Goal: Entertainment & Leisure: Consume media (video, audio)

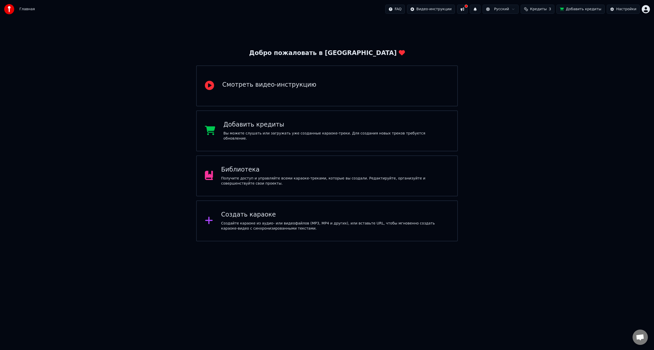
click at [333, 204] on div "Создать караоке Создайте караоке из аудио- или видеофайлов (MP3, MP4 и других),…" at bounding box center [327, 220] width 262 height 41
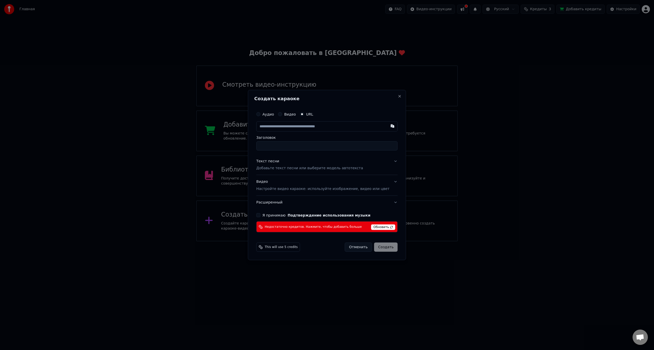
click at [375, 227] on span "Обновить" at bounding box center [383, 227] width 24 height 6
click at [398, 98] on button "Close" at bounding box center [400, 96] width 4 height 4
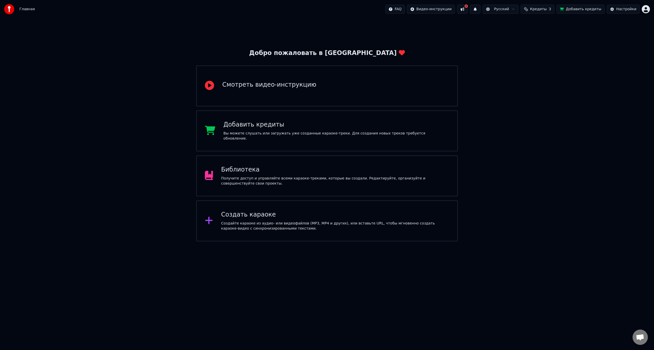
click at [540, 10] on span "Кредиты" at bounding box center [538, 9] width 17 height 5
click at [579, 8] on button "Добавить кредиты" at bounding box center [580, 9] width 48 height 9
click at [310, 212] on div "Создать караоке" at bounding box center [335, 214] width 228 height 8
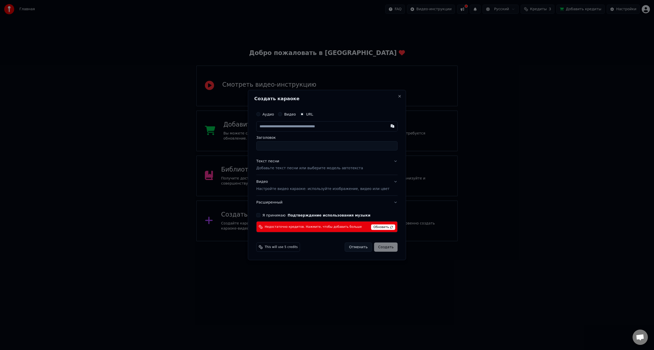
click at [348, 247] on button "Отменить" at bounding box center [358, 246] width 27 height 9
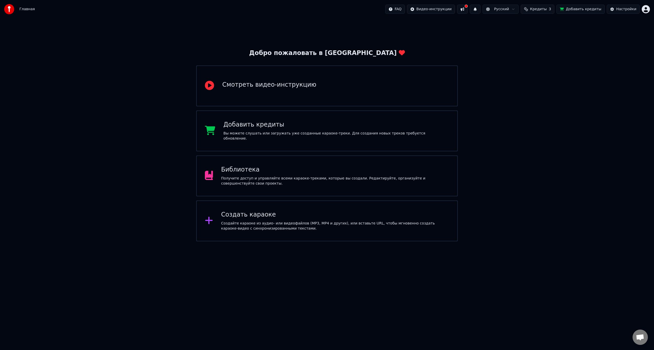
click at [327, 179] on div "Получите доступ и управляйте всеми караоке-треками, которые вы создали. Редакти…" at bounding box center [335, 181] width 228 height 10
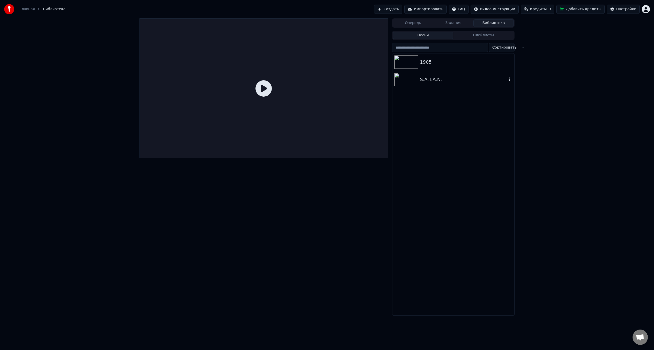
click at [439, 81] on div "S.A.T.A.N." at bounding box center [463, 79] width 87 height 7
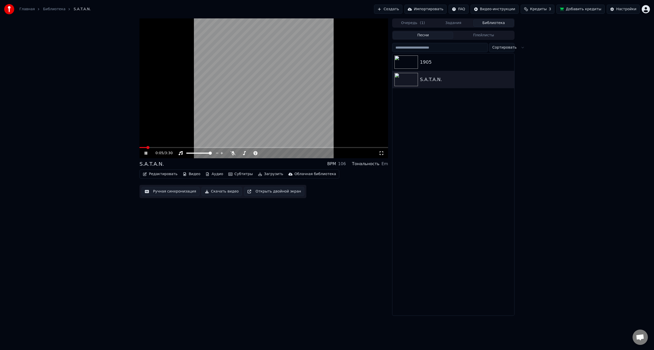
click at [146, 153] on icon at bounding box center [146, 152] width 3 height 3
click at [146, 157] on div "0:06 / 3:30" at bounding box center [263, 153] width 249 height 10
click at [144, 155] on icon at bounding box center [150, 153] width 12 height 4
click at [617, 10] on button "Настройки" at bounding box center [623, 9] width 33 height 9
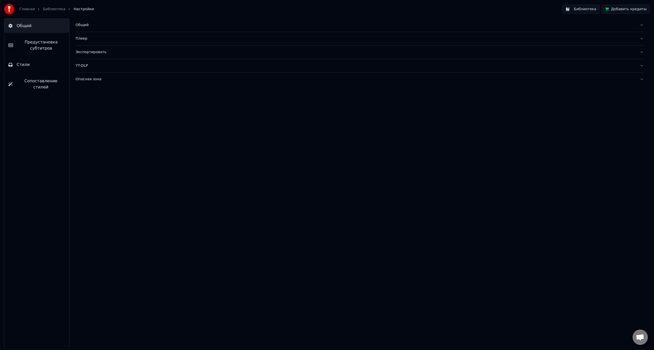
click at [89, 28] on button "Общий" at bounding box center [360, 24] width 568 height 13
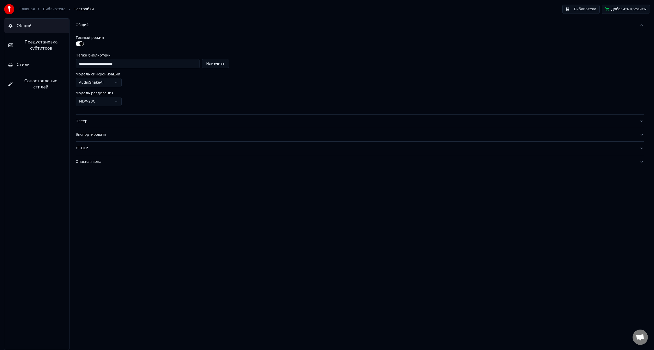
click at [95, 122] on div "Плеер" at bounding box center [356, 121] width 560 height 5
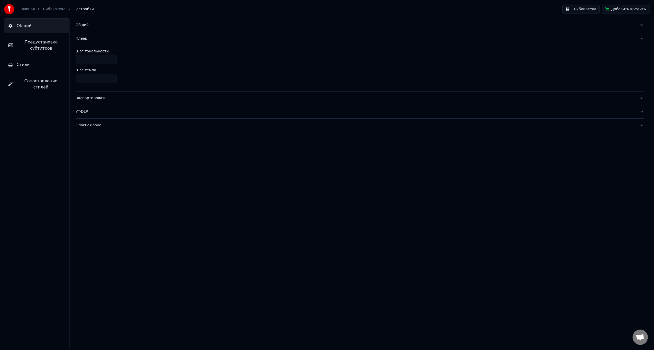
click at [93, 98] on div "Экспортировать" at bounding box center [356, 98] width 560 height 5
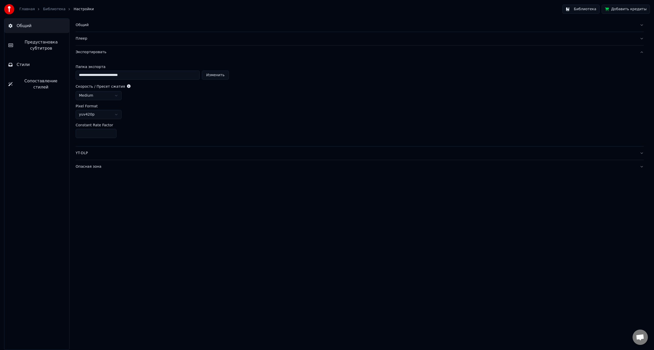
click at [37, 49] on span "Предустановка субтитров" at bounding box center [41, 45] width 48 height 12
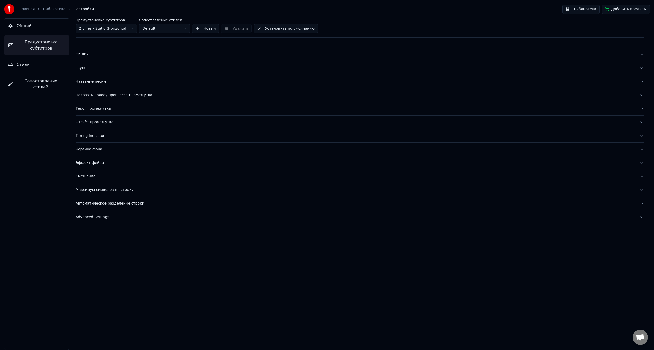
click at [93, 83] on div "Название песни" at bounding box center [356, 81] width 560 height 5
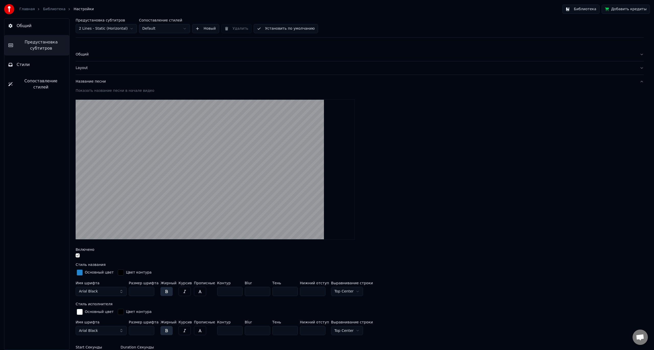
click at [77, 274] on div "button" at bounding box center [80, 272] width 6 height 6
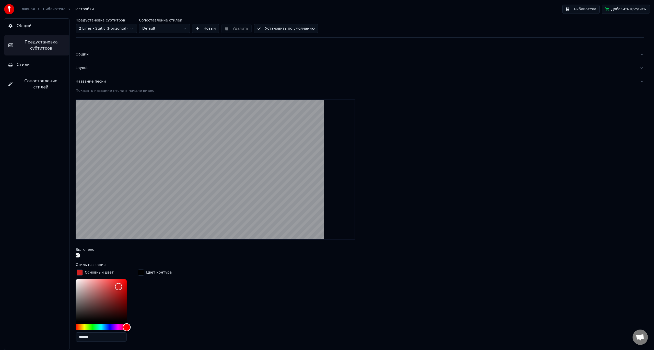
drag, startPoint x: 127, startPoint y: 328, endPoint x: 132, endPoint y: 326, distance: 5.4
click at [132, 326] on div "*******" at bounding box center [105, 311] width 59 height 64
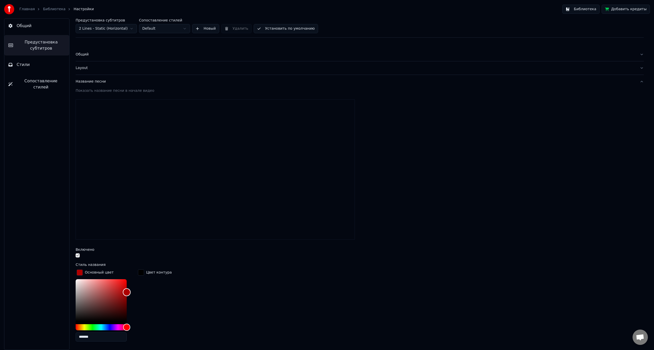
drag, startPoint x: 129, startPoint y: 291, endPoint x: 138, endPoint y: 294, distance: 9.2
click at [138, 294] on div "Основный цвет ******* Цвет контура" at bounding box center [360, 306] width 568 height 77
type input "*******"
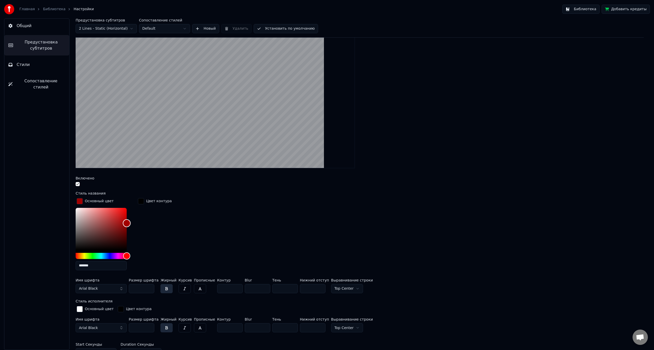
scroll to position [77, 0]
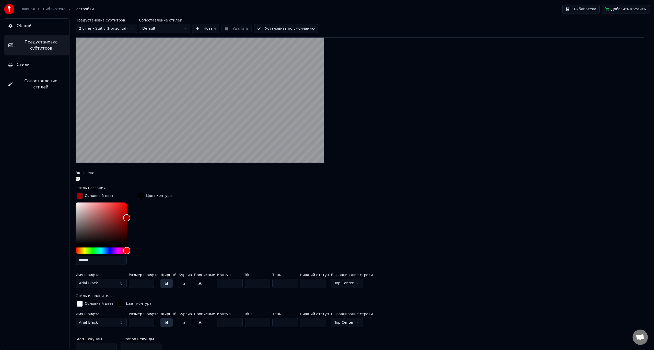
click at [109, 282] on button "Arial Black" at bounding box center [101, 282] width 51 height 9
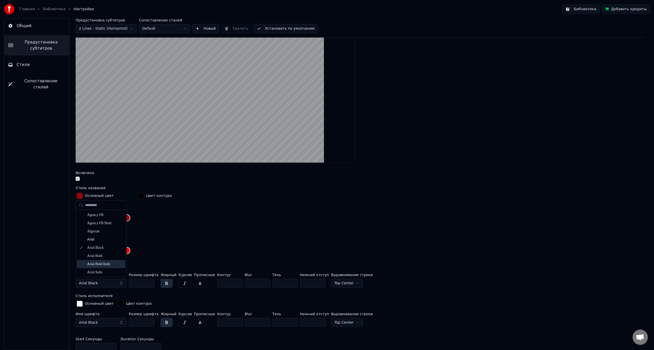
click at [108, 262] on div "Arial Bold Italic" at bounding box center [105, 263] width 36 height 5
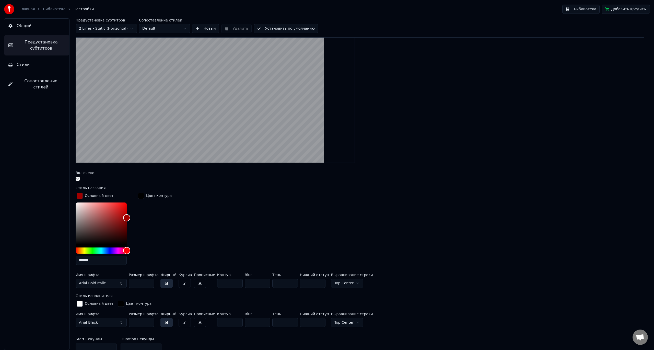
click at [120, 281] on button "Arial Bold Italic" at bounding box center [101, 282] width 51 height 9
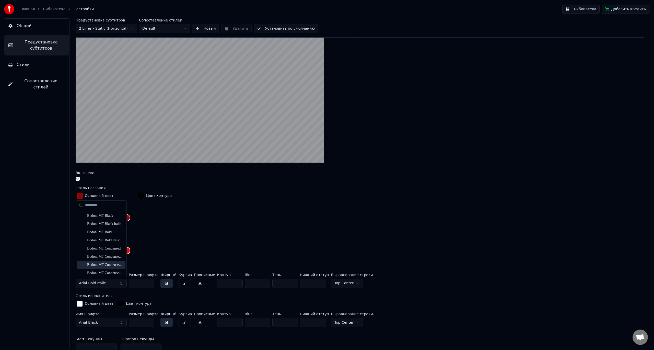
scroll to position [204, 0]
click at [110, 247] on div "Bodoni MT Condensed" at bounding box center [105, 247] width 36 height 5
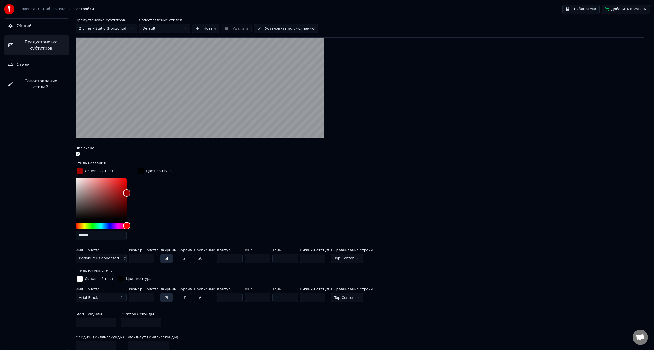
scroll to position [102, 0]
click at [82, 278] on div "button" at bounding box center [80, 278] width 6 height 6
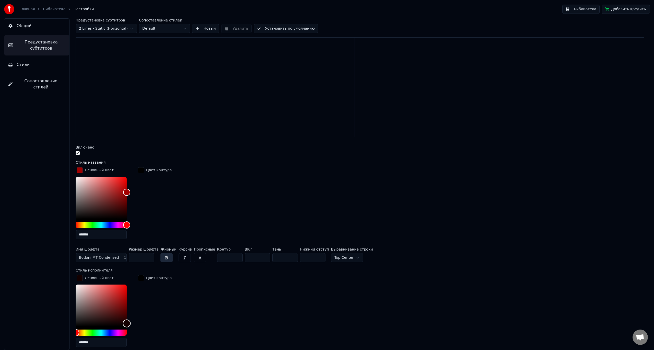
drag, startPoint x: 126, startPoint y: 317, endPoint x: 136, endPoint y: 323, distance: 11.8
click at [134, 323] on div "*******" at bounding box center [105, 316] width 59 height 64
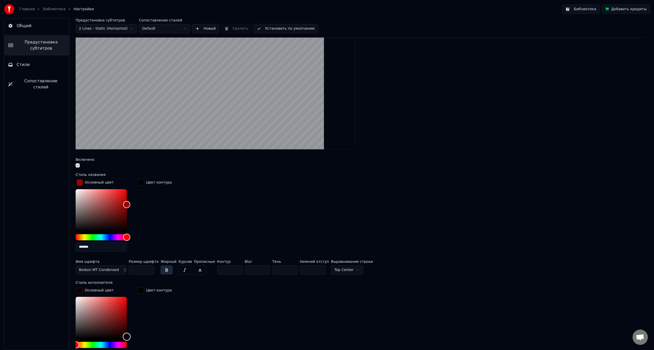
scroll to position [77, 0]
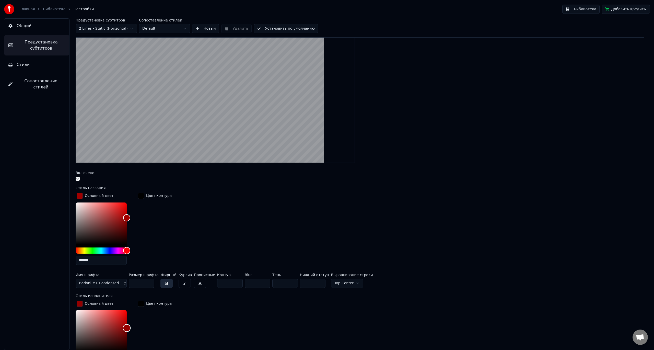
drag, startPoint x: 113, startPoint y: 330, endPoint x: 136, endPoint y: 327, distance: 23.9
click at [136, 327] on div "Основный цвет ******* Цвет контура" at bounding box center [360, 337] width 568 height 77
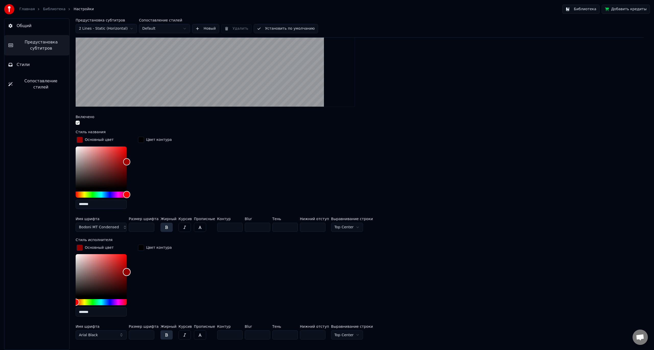
scroll to position [153, 0]
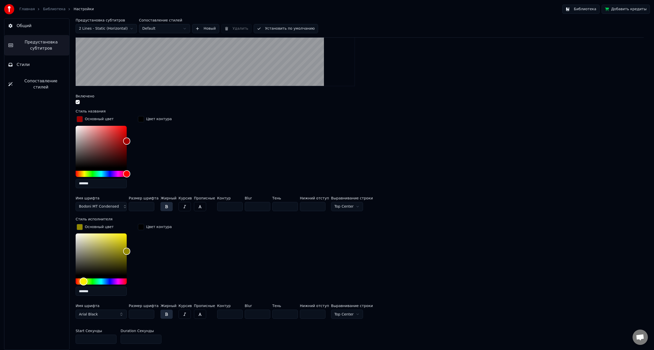
click at [84, 282] on div "Hue" at bounding box center [101, 281] width 51 height 6
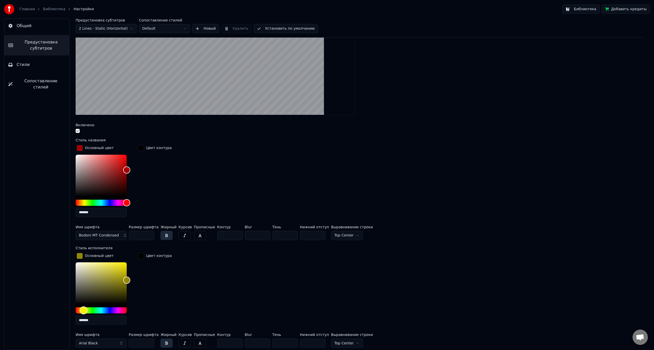
scroll to position [102, 0]
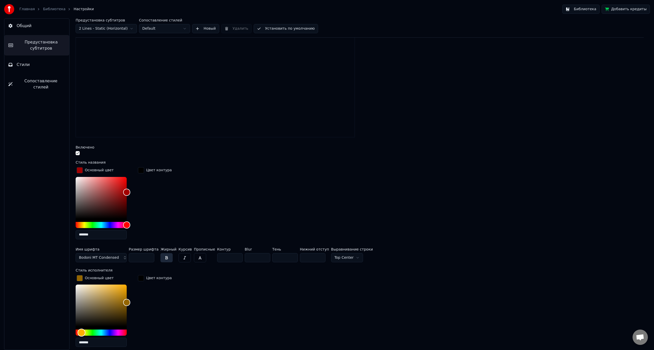
type input "*******"
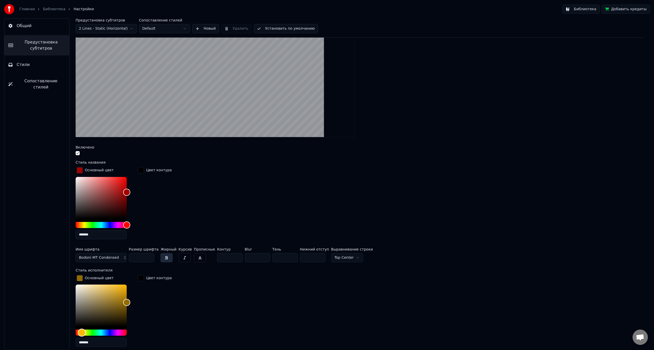
click at [82, 331] on div "Hue" at bounding box center [82, 332] width 8 height 8
click at [107, 259] on span "Bodoni MT Condensed" at bounding box center [99, 257] width 40 height 5
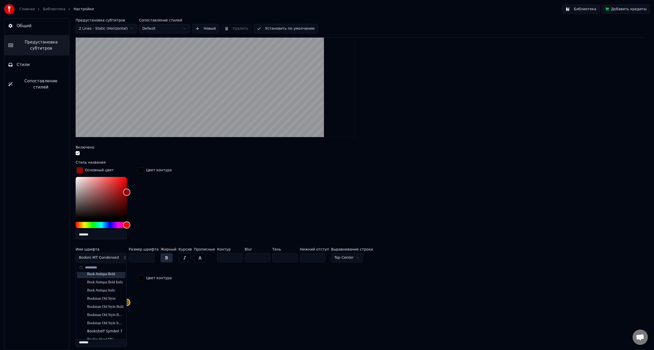
scroll to position [281, 0]
click at [107, 317] on div "Bookman Old Style" at bounding box center [105, 314] width 36 height 5
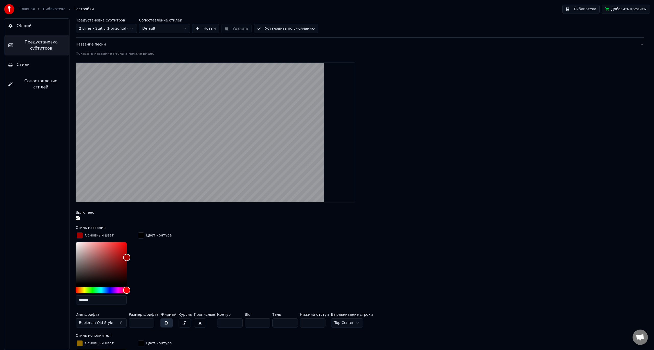
scroll to position [51, 0]
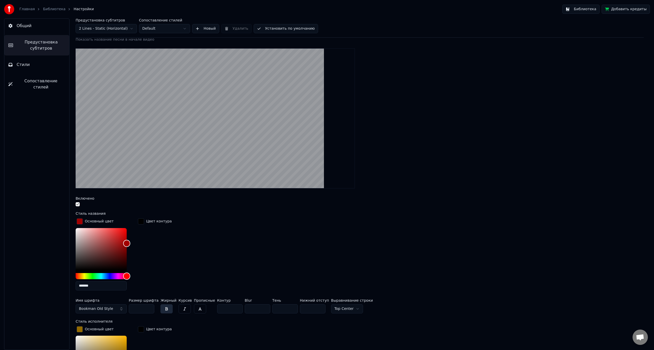
click at [109, 306] on span "Bookman Old Style" at bounding box center [96, 308] width 34 height 5
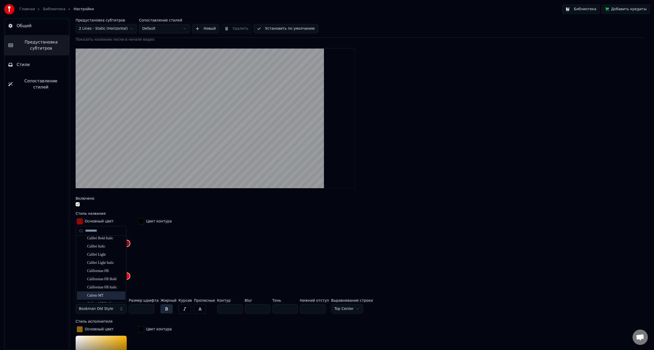
scroll to position [409, 0]
click at [109, 273] on div "Californian FB" at bounding box center [105, 272] width 36 height 5
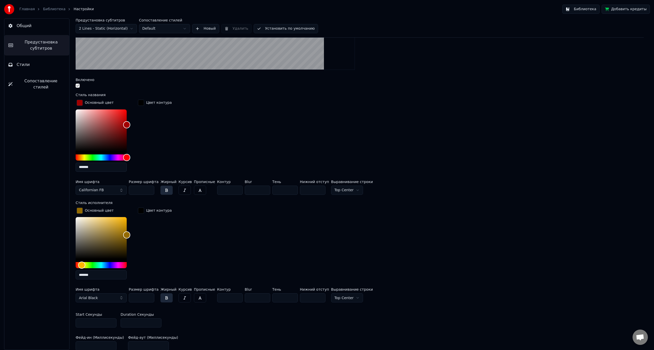
scroll to position [153, 0]
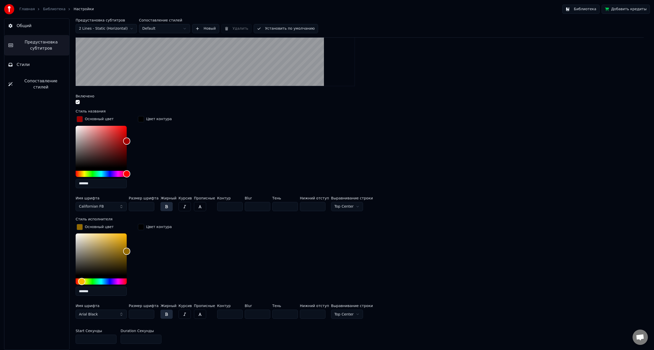
click at [112, 309] on button "Arial Black" at bounding box center [101, 313] width 51 height 9
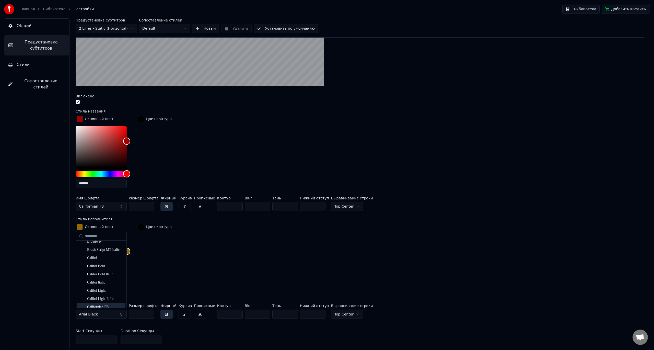
scroll to position [358, 0]
click at [100, 280] on div "Calibri" at bounding box center [105, 279] width 36 height 5
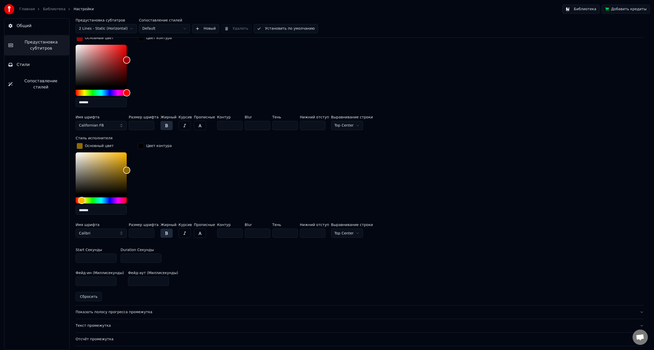
scroll to position [281, 0]
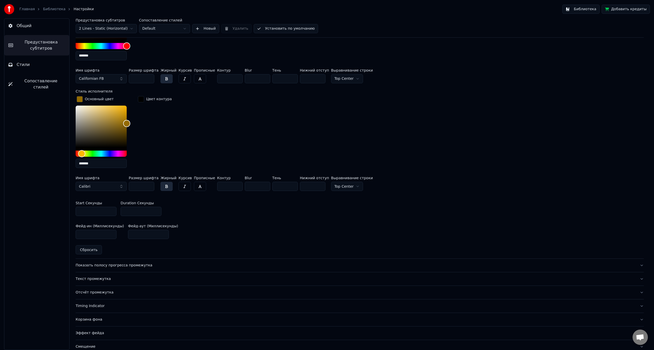
click at [179, 186] on button "button" at bounding box center [185, 186] width 12 height 9
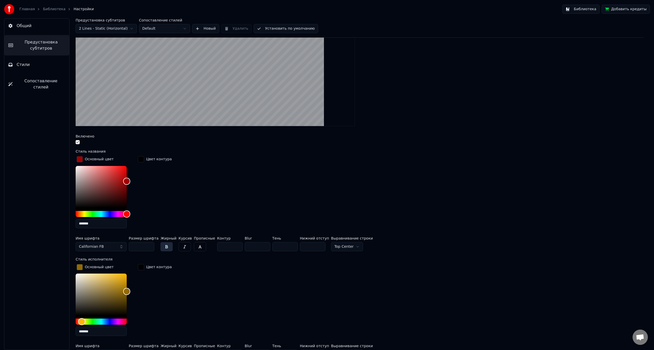
scroll to position [128, 0]
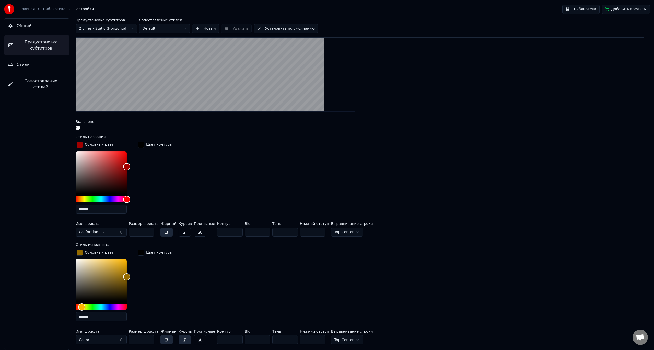
click at [194, 233] on button "button" at bounding box center [200, 231] width 12 height 9
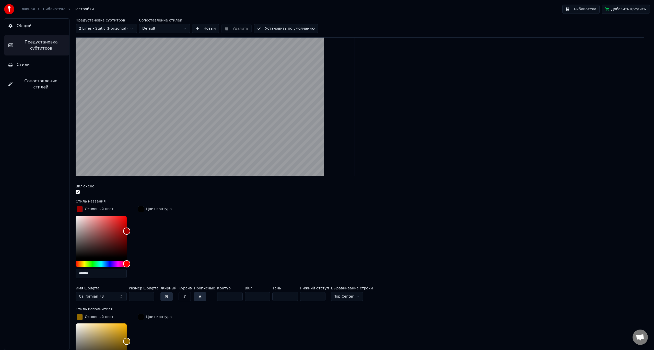
scroll to position [102, 0]
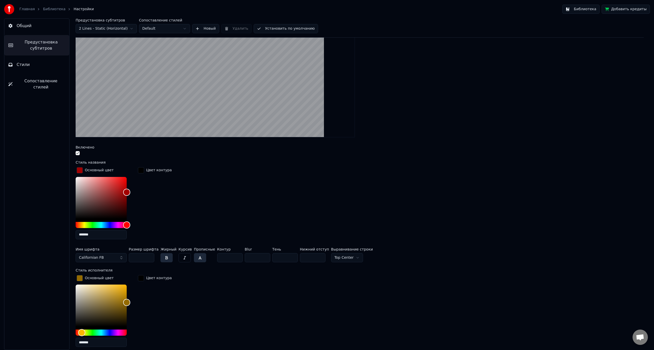
click at [198, 255] on button "button" at bounding box center [200, 257] width 12 height 9
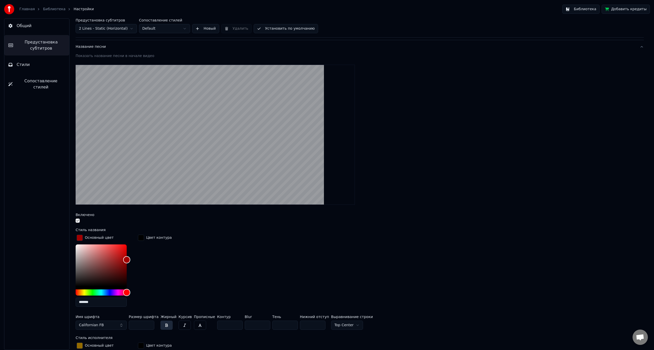
scroll to position [51, 0]
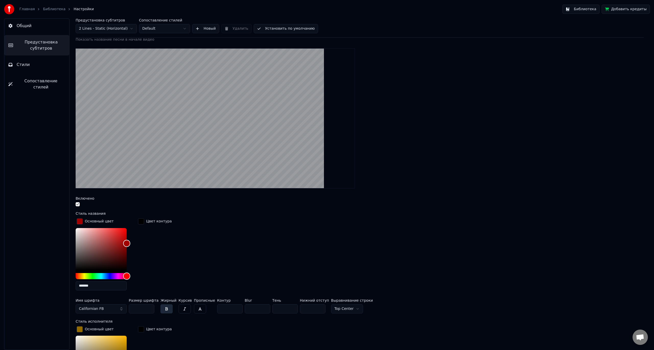
click at [336, 308] on html "Главная Библиотека Настройки Библиотека Добавить кредиты Общий Предустановка су…" at bounding box center [327, 175] width 654 height 350
click at [285, 272] on html "Главная Библиотека Настройки Библиотека Добавить кредиты Общий Предустановка су…" at bounding box center [327, 175] width 654 height 350
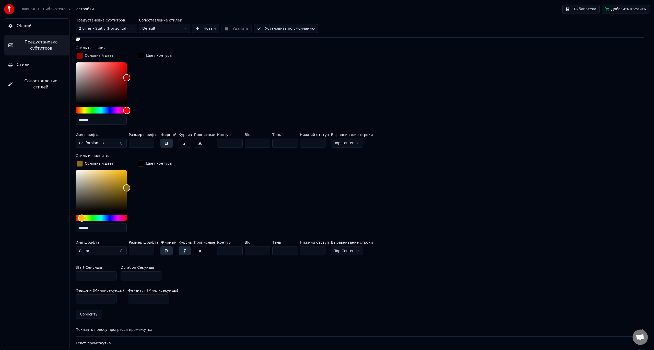
scroll to position [230, 0]
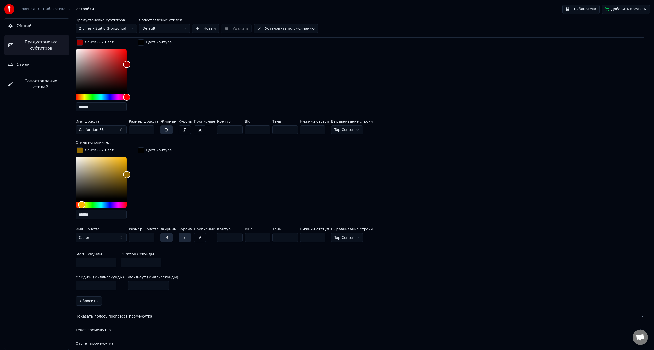
click at [157, 261] on input "*" at bounding box center [141, 262] width 41 height 9
click at [157, 262] on input "*" at bounding box center [141, 262] width 41 height 9
type input "*"
click at [157, 262] on input "*" at bounding box center [141, 262] width 41 height 9
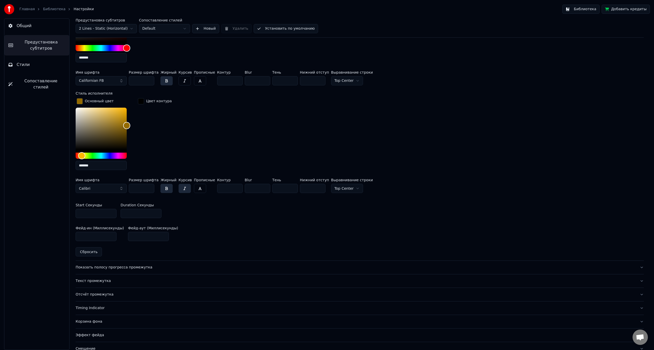
scroll to position [281, 0]
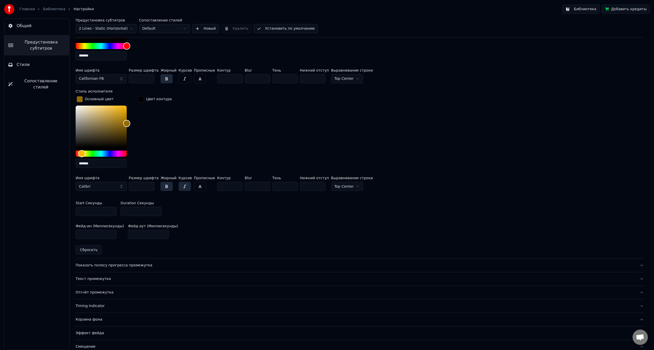
click at [116, 265] on div "Показать полосу прогресса промежутка" at bounding box center [356, 265] width 560 height 5
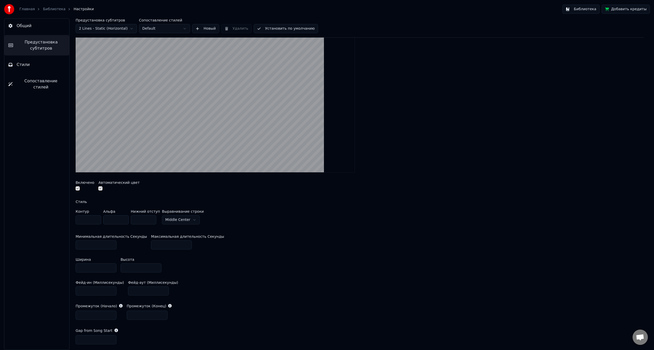
scroll to position [77, 0]
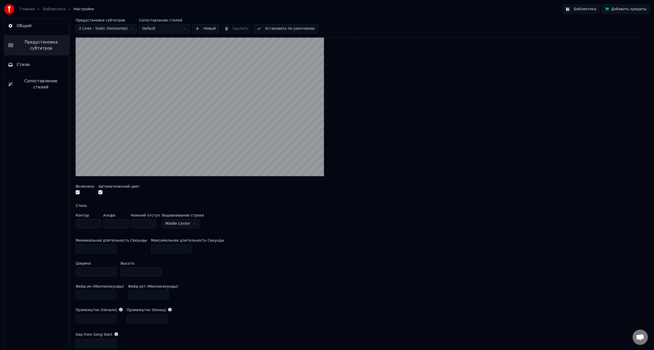
drag, startPoint x: 104, startPoint y: 273, endPoint x: 97, endPoint y: 273, distance: 7.4
click at [95, 273] on input "***" at bounding box center [96, 271] width 41 height 9
click at [111, 272] on input "***" at bounding box center [96, 271] width 41 height 9
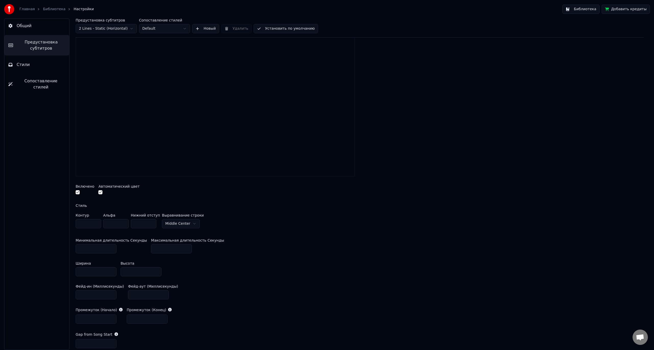
click at [111, 272] on input "***" at bounding box center [96, 271] width 41 height 9
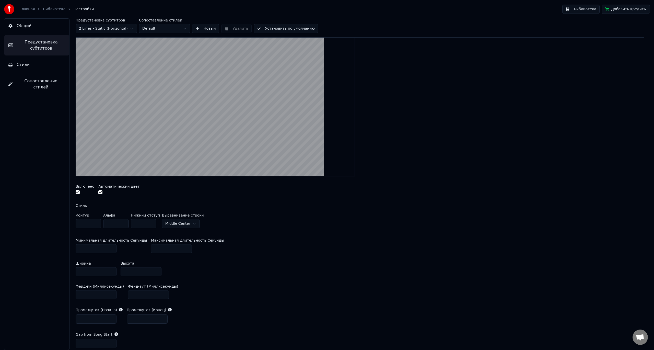
click at [112, 272] on input "***" at bounding box center [96, 271] width 41 height 9
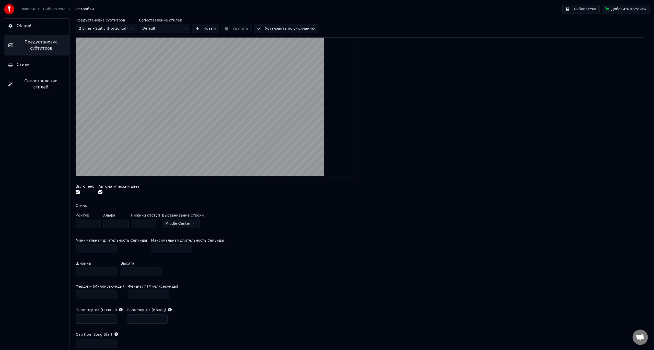
click at [112, 272] on input "***" at bounding box center [96, 271] width 41 height 9
click at [232, 264] on div "Ширина *** Высота **" at bounding box center [360, 268] width 568 height 23
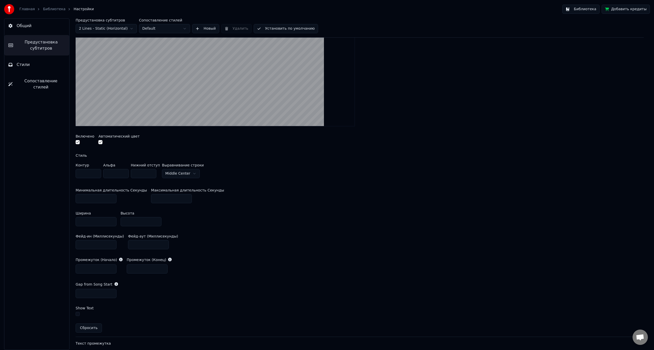
scroll to position [128, 0]
click at [79, 220] on input "***" at bounding box center [96, 220] width 41 height 9
type input "***"
click at [124, 219] on input "**" at bounding box center [141, 220] width 41 height 9
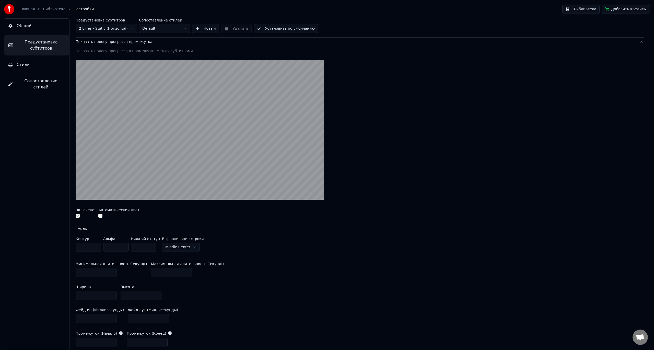
scroll to position [51, 0]
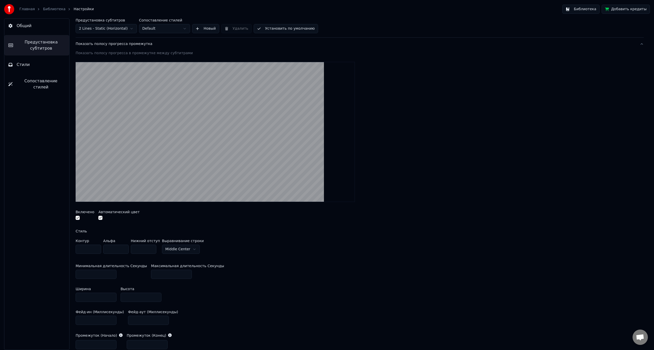
type input "**"
click at [227, 251] on div "Контур * Альфа * Нижний отступ * Выравнивание [GEOGRAPHIC_DATA]" at bounding box center [360, 247] width 568 height 17
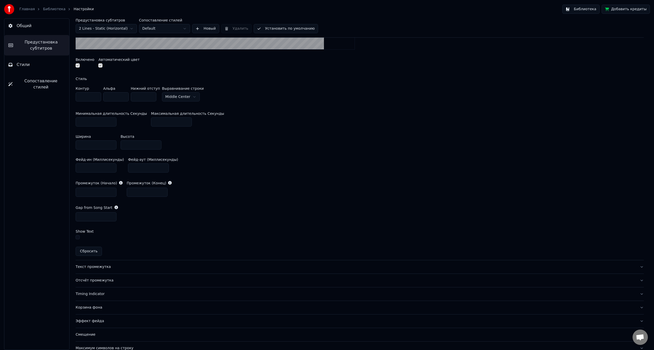
scroll to position [204, 0]
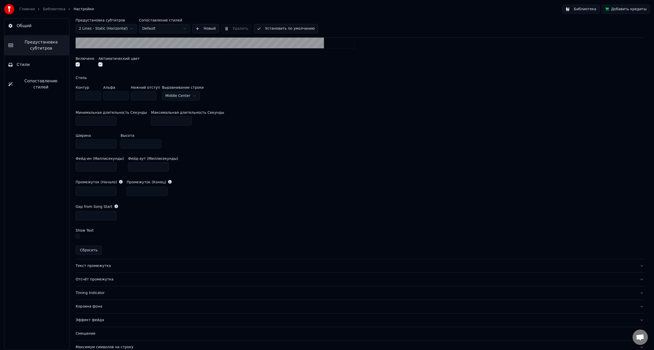
click at [99, 266] on div "Текст промежутка" at bounding box center [356, 265] width 560 height 5
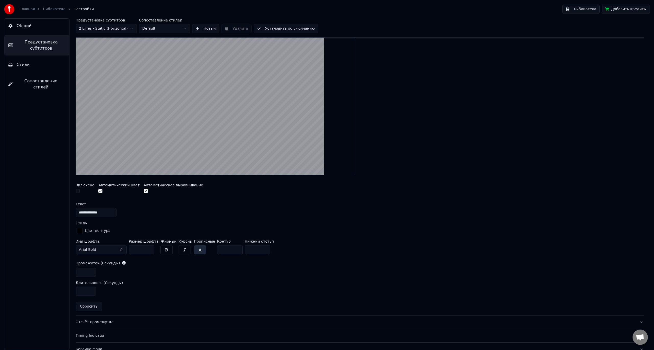
scroll to position [117, 0]
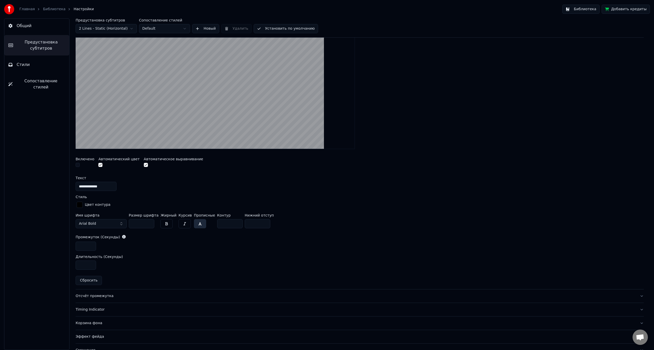
click at [120, 225] on button "Arial Bold" at bounding box center [101, 223] width 51 height 9
click at [110, 242] on div "Agency FB" at bounding box center [105, 243] width 36 height 5
click at [120, 223] on button "Agency FB" at bounding box center [101, 223] width 51 height 9
click at [113, 275] on div "Blackadder ITC" at bounding box center [105, 277] width 36 height 5
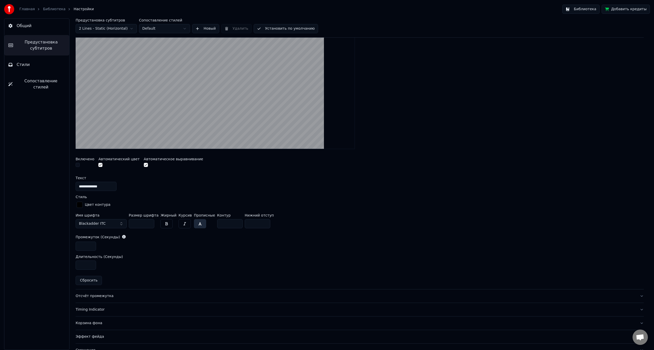
click at [188, 222] on div "Имя шрифта Blackadder ITC Размер шрифта ** Жирный Курсив Прописные Контур * Ниж…" at bounding box center [360, 221] width 568 height 17
click at [194, 222] on button "button" at bounding box center [200, 223] width 12 height 9
click at [167, 223] on button "button" at bounding box center [166, 223] width 12 height 9
click at [168, 225] on button "button" at bounding box center [166, 223] width 12 height 9
click at [120, 223] on button "Blackadder ITC" at bounding box center [101, 223] width 51 height 9
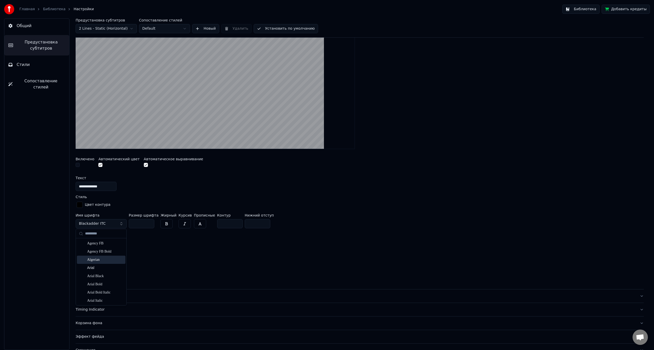
click at [111, 261] on div "Algerian" at bounding box center [105, 259] width 36 height 5
click at [109, 222] on button "Algerian" at bounding box center [101, 223] width 51 height 9
click at [100, 250] on div "Calisto MT" at bounding box center [105, 248] width 36 height 5
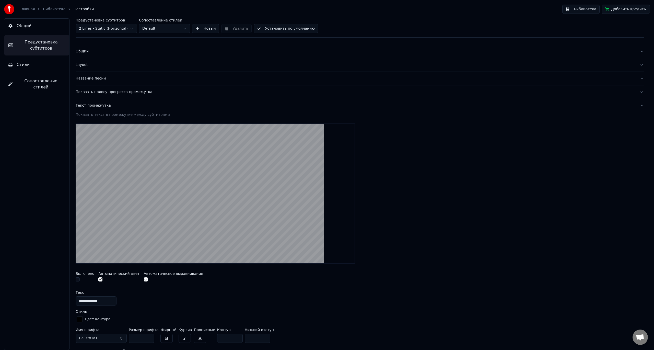
scroll to position [0, 0]
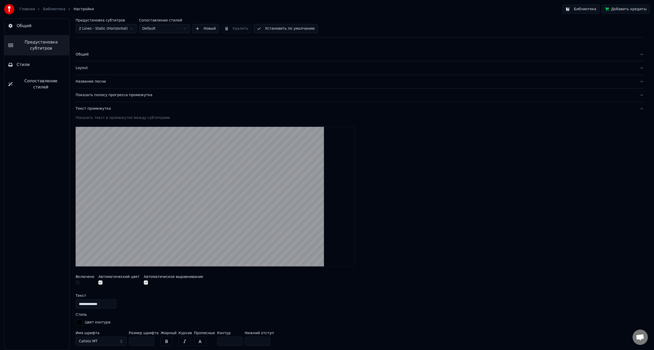
click at [105, 302] on input "**********" at bounding box center [96, 303] width 41 height 9
click at [129, 300] on div "**********" at bounding box center [360, 303] width 568 height 9
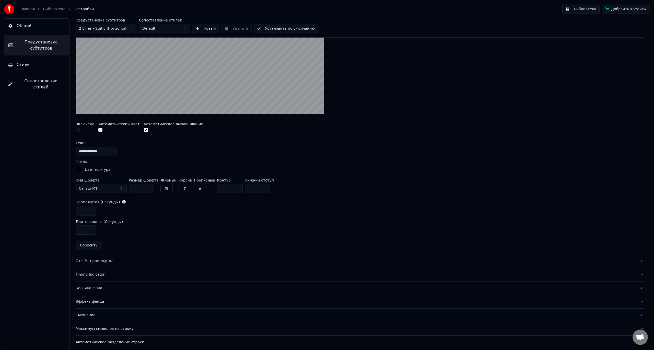
scroll to position [153, 0]
click at [115, 262] on div "Отсчёт промежутка" at bounding box center [356, 259] width 560 height 5
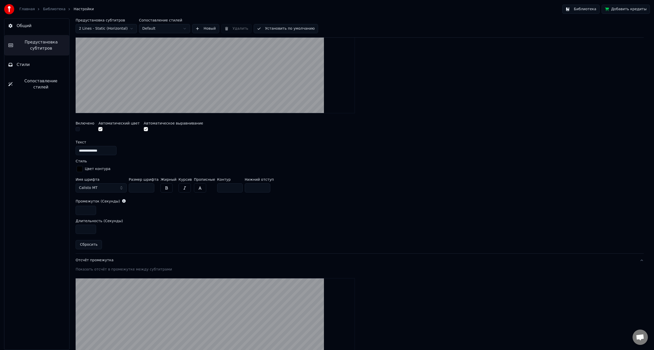
scroll to position [104, 0]
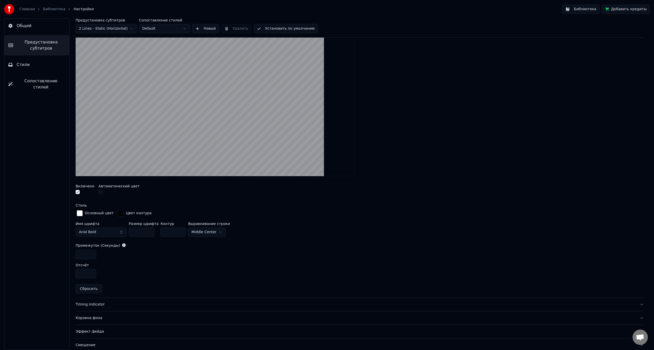
click at [119, 232] on button "Arial Bold" at bounding box center [101, 231] width 51 height 9
click at [112, 253] on div "Bodoni MT Black" at bounding box center [105, 251] width 36 height 5
click at [148, 231] on input "**" at bounding box center [142, 231] width 26 height 9
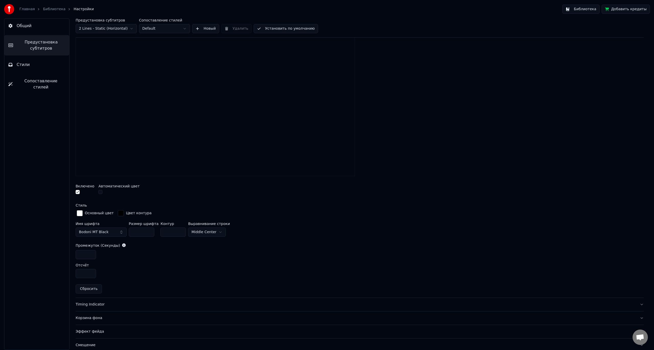
click at [148, 231] on input "**" at bounding box center [142, 231] width 26 height 9
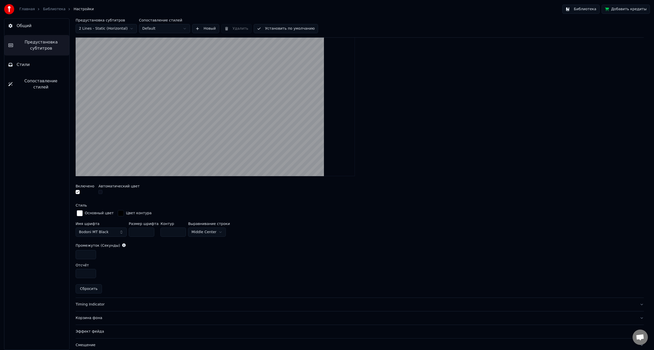
drag, startPoint x: 138, startPoint y: 233, endPoint x: 133, endPoint y: 233, distance: 4.4
click at [133, 233] on input "**" at bounding box center [142, 231] width 26 height 9
click at [137, 234] on input "**" at bounding box center [142, 231] width 26 height 9
drag, startPoint x: 137, startPoint y: 234, endPoint x: 126, endPoint y: 235, distance: 10.8
click at [126, 235] on div "Имя шрифта Bodoni MT Black Размер шрифта ** Контур * Выравнивание [GEOGRAPHIC_D…" at bounding box center [360, 230] width 568 height 17
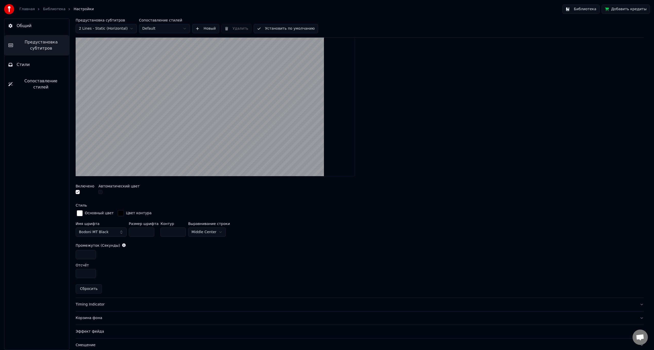
drag, startPoint x: 137, startPoint y: 233, endPoint x: 131, endPoint y: 232, distance: 6.7
click at [131, 232] on input "***" at bounding box center [142, 231] width 26 height 9
click at [206, 233] on html "Главная Библиотека Настройки Библиотека Добавить кредиты Общий Предустановка су…" at bounding box center [327, 175] width 654 height 350
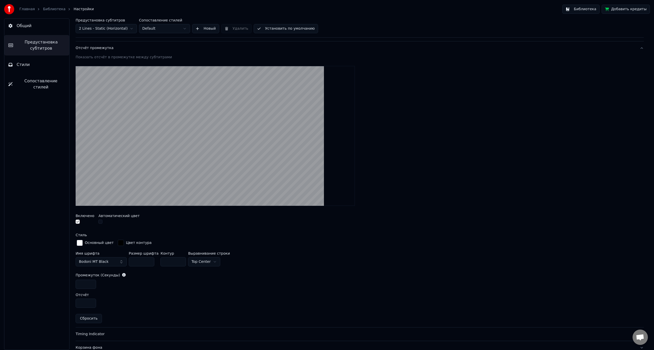
scroll to position [53, 0]
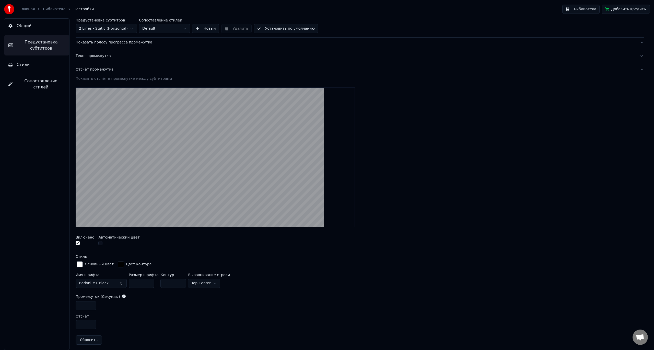
click at [204, 275] on label "Выравнивание строки" at bounding box center [209, 275] width 42 height 4
click at [203, 279] on html "Главная Библиотека Настройки Библиотека Добавить кредиты Общий Предустановка су…" at bounding box center [327, 175] width 654 height 350
click at [208, 284] on html "Главная Библиотека Настройки Библиотека Добавить кредиты Общий Предустановка су…" at bounding box center [327, 175] width 654 height 350
drag, startPoint x: 139, startPoint y: 283, endPoint x: 130, endPoint y: 284, distance: 9.3
click at [131, 284] on input "***" at bounding box center [142, 282] width 26 height 9
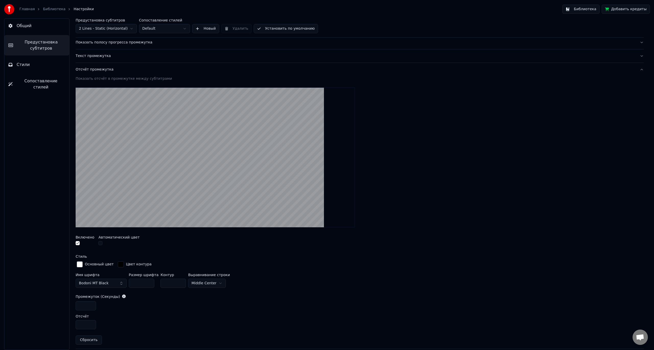
type input "*"
drag, startPoint x: 139, startPoint y: 283, endPoint x: 135, endPoint y: 283, distance: 4.3
click at [135, 283] on input "***" at bounding box center [142, 282] width 26 height 9
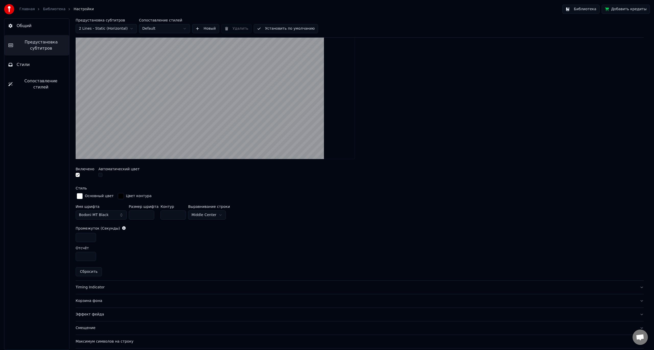
scroll to position [150, 0]
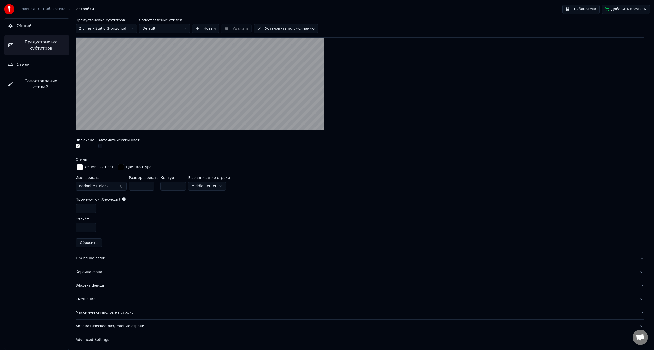
type input "***"
click at [89, 260] on div "Timing Indicator" at bounding box center [356, 258] width 560 height 5
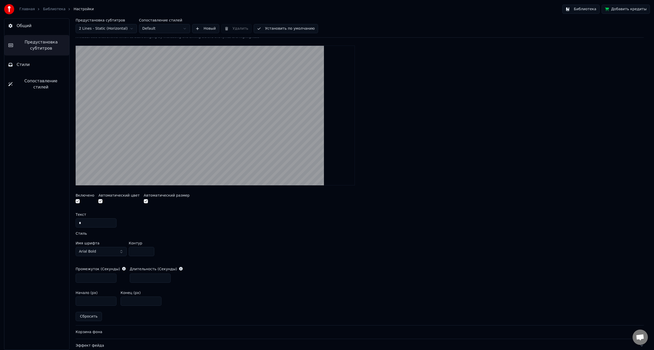
scroll to position [99, 0]
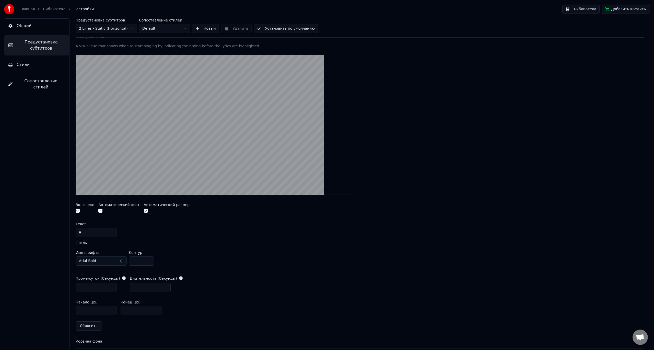
click at [114, 262] on button "Arial Bold" at bounding box center [101, 260] width 51 height 9
click at [107, 282] on div "Agency FB" at bounding box center [105, 280] width 36 height 5
click at [118, 261] on button "Agency FB" at bounding box center [101, 260] width 51 height 9
click at [109, 309] on div "Cooper Black" at bounding box center [105, 306] width 36 height 5
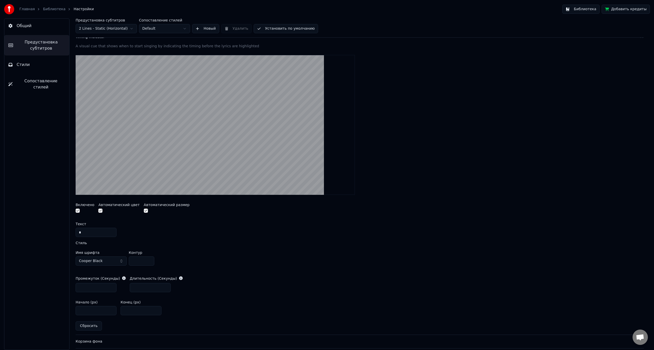
click at [112, 260] on button "Cooper Black" at bounding box center [101, 260] width 51 height 9
click at [112, 304] on div "Yu Gothic UI Bold" at bounding box center [105, 304] width 36 height 5
click at [104, 259] on span "Yu Gothic UI Bold" at bounding box center [94, 260] width 31 height 5
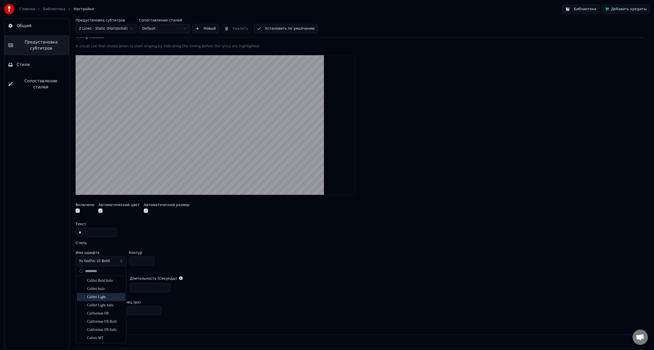
click at [102, 298] on div "Calibri Light" at bounding box center [105, 296] width 36 height 5
click at [107, 261] on button "Calibri Light" at bounding box center [101, 260] width 51 height 9
click at [102, 292] on div "Blackadder ITC" at bounding box center [105, 289] width 36 height 5
click at [99, 260] on span "Blackadder ITC" at bounding box center [92, 260] width 27 height 5
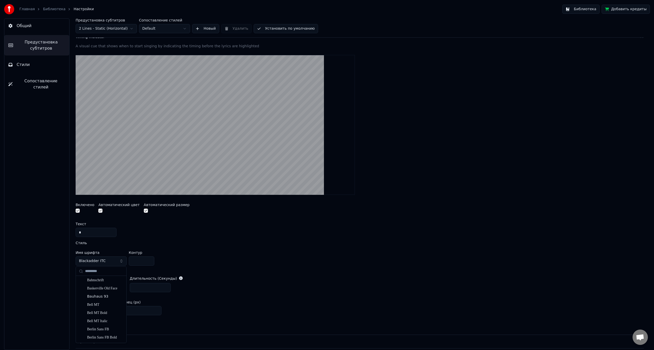
scroll to position [128, 0]
click at [111, 323] on div "Berlin Sans FB Demi Bold" at bounding box center [105, 324] width 36 height 5
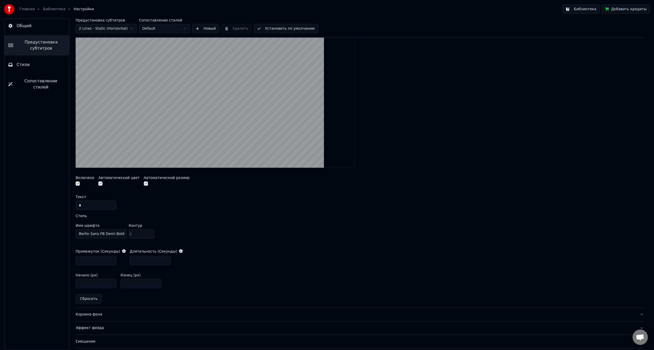
scroll to position [150, 0]
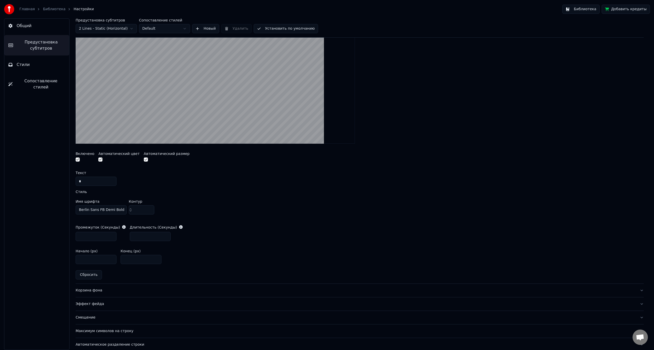
click at [144, 162] on div at bounding box center [167, 159] width 46 height 5
click at [100, 160] on button "button" at bounding box center [100, 159] width 4 height 4
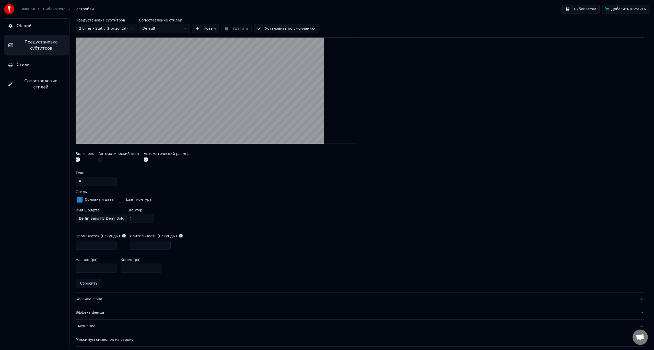
click at [83, 199] on div "Основный цвет" at bounding box center [95, 199] width 39 height 8
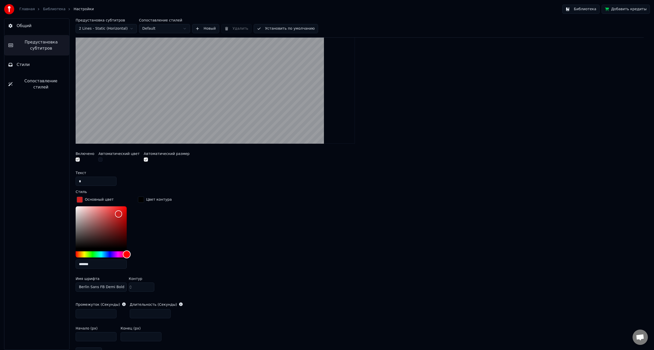
drag, startPoint x: 123, startPoint y: 254, endPoint x: 128, endPoint y: 254, distance: 4.3
click at [127, 254] on div "Hue" at bounding box center [101, 254] width 51 height 6
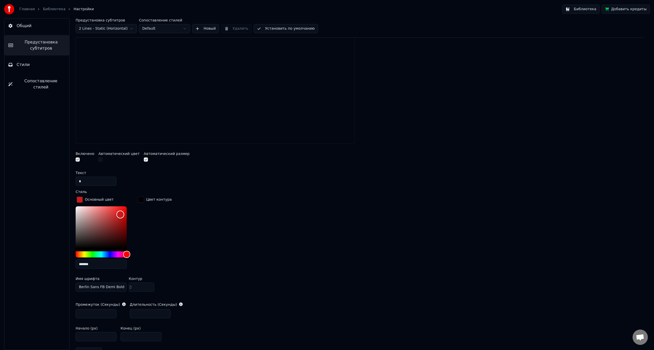
type input "*******"
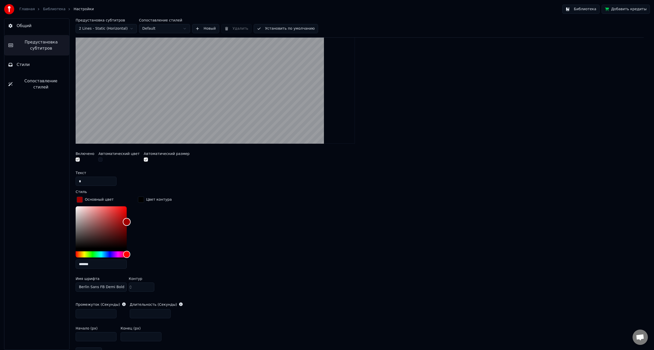
drag, startPoint x: 119, startPoint y: 213, endPoint x: 127, endPoint y: 221, distance: 11.6
click at [127, 221] on div "Color" at bounding box center [127, 222] width 8 height 8
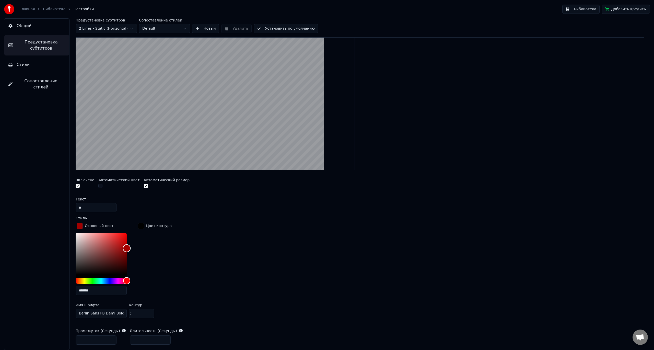
scroll to position [99, 0]
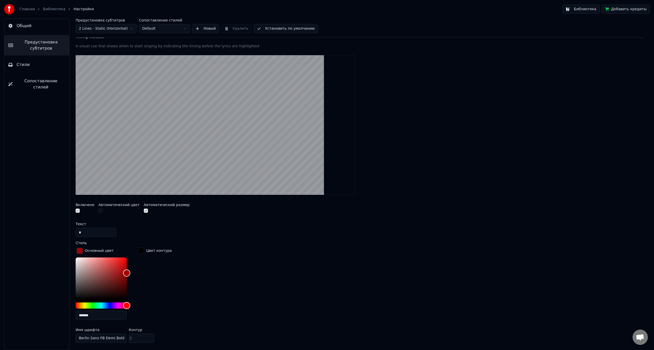
click at [144, 213] on div at bounding box center [167, 210] width 46 height 5
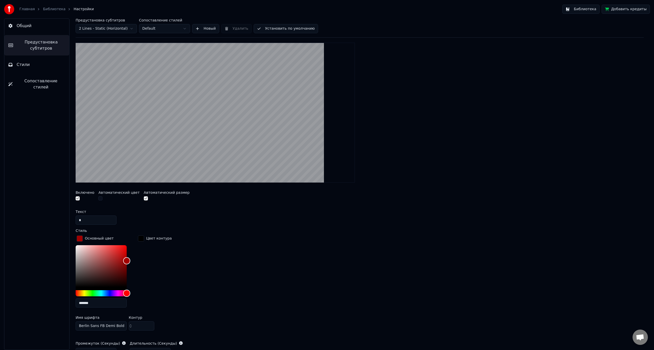
scroll to position [124, 0]
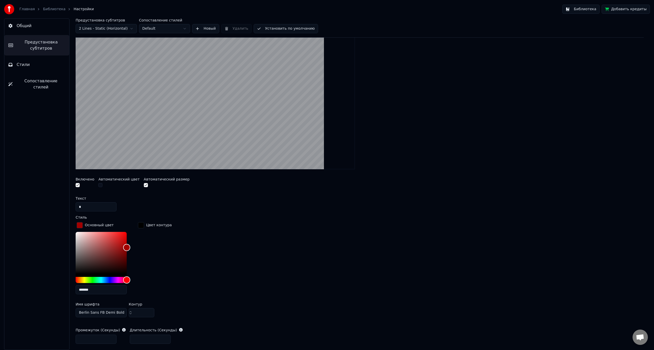
click at [142, 225] on div "button" at bounding box center [141, 225] width 6 height 6
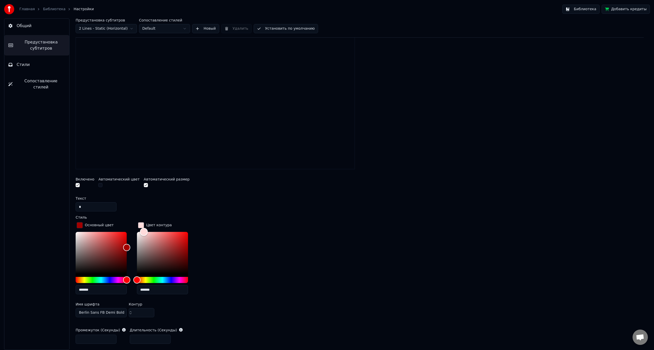
drag, startPoint x: 148, startPoint y: 236, endPoint x: 143, endPoint y: 226, distance: 11.0
click at [143, 226] on div "Цвет контура *******" at bounding box center [166, 259] width 59 height 77
type input "*******"
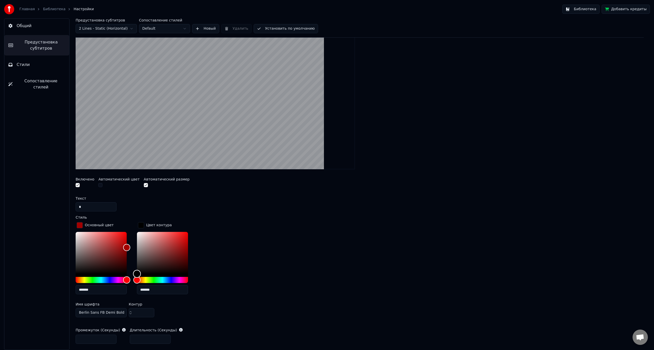
drag, startPoint x: 143, startPoint y: 269, endPoint x: 128, endPoint y: 277, distance: 16.3
click at [130, 277] on div "Основный цвет ******* Цвет контура *******" at bounding box center [360, 259] width 568 height 77
drag, startPoint x: 89, startPoint y: 207, endPoint x: 76, endPoint y: 209, distance: 13.4
click at [76, 209] on input "*" at bounding box center [96, 206] width 41 height 9
type input "*"
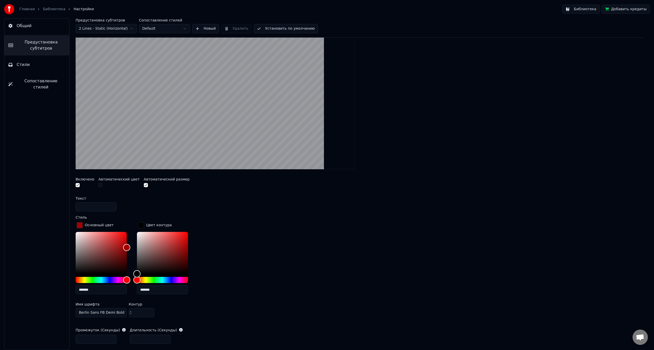
type input "*"
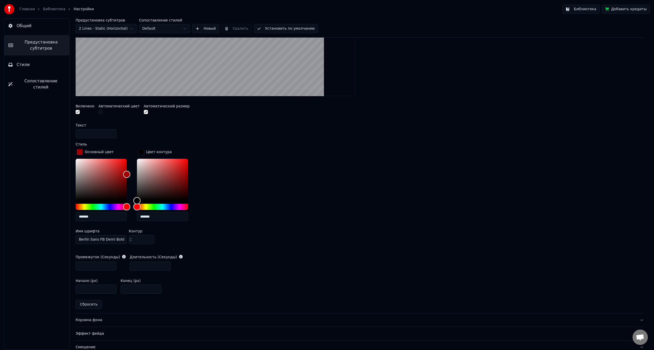
scroll to position [201, 0]
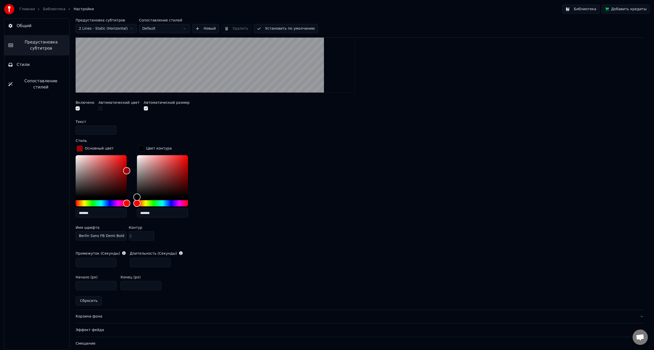
click at [93, 301] on button "Сбросить" at bounding box center [89, 300] width 26 height 9
type input "*"
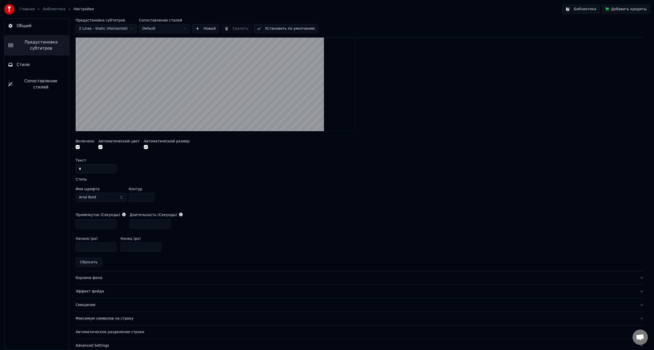
scroll to position [168, 0]
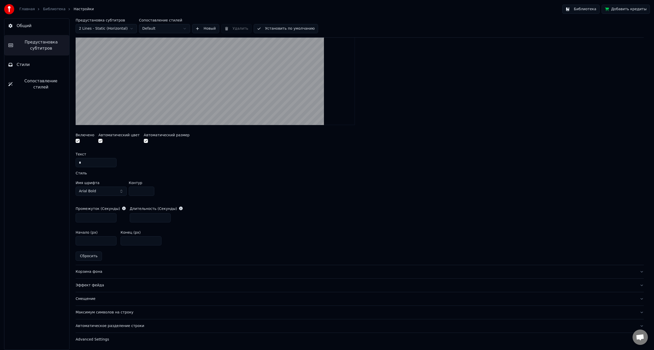
click at [103, 270] on div "Корзина фона" at bounding box center [356, 271] width 560 height 5
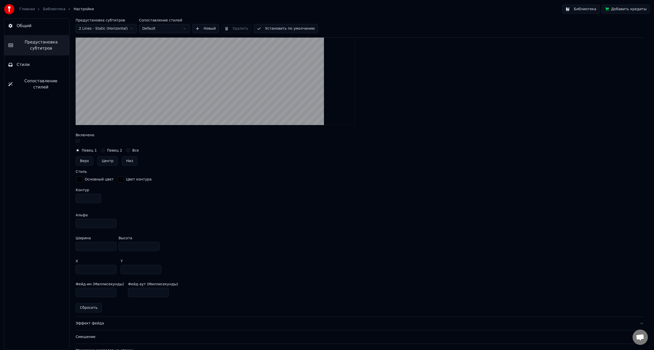
scroll to position [220, 0]
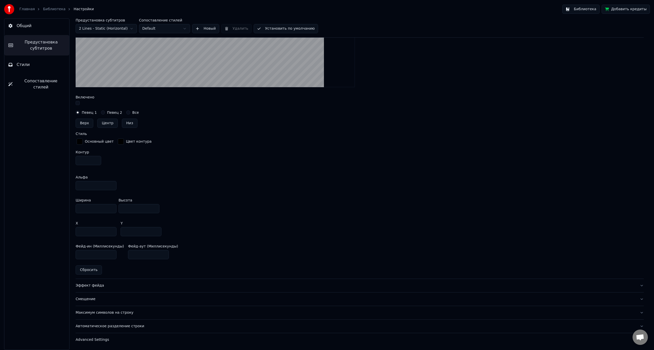
click at [91, 285] on div "Эффект фейда" at bounding box center [356, 285] width 560 height 5
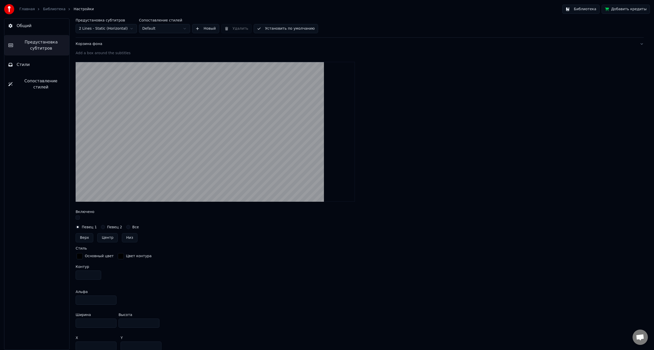
scroll to position [105, 0]
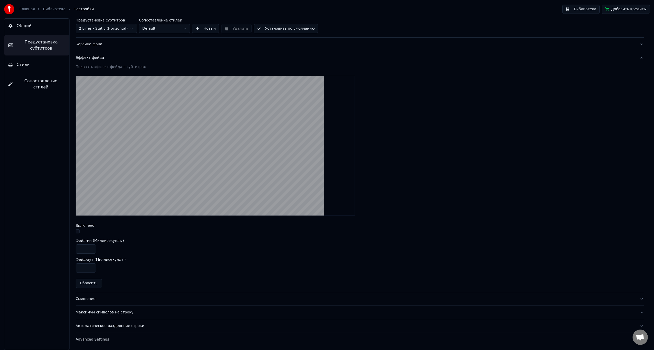
click at [77, 231] on button "button" at bounding box center [78, 231] width 4 height 4
drag, startPoint x: 87, startPoint y: 249, endPoint x: 82, endPoint y: 249, distance: 4.6
click at [82, 249] on input "****" at bounding box center [86, 248] width 20 height 9
click at [159, 257] on div "Фейд-аут (Миллисекунды)" at bounding box center [360, 259] width 568 height 4
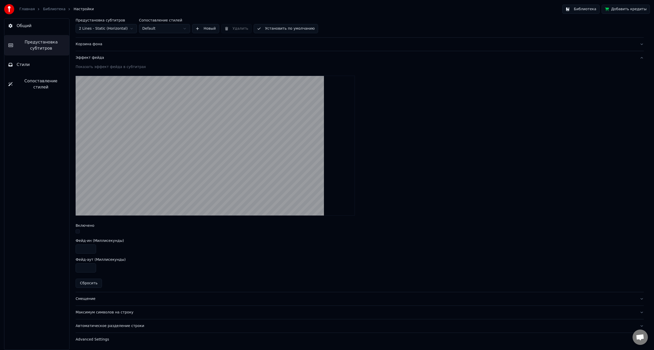
click at [87, 283] on button "Сбросить" at bounding box center [89, 282] width 26 height 9
type input "****"
click at [90, 295] on button "Смещение" at bounding box center [360, 298] width 568 height 13
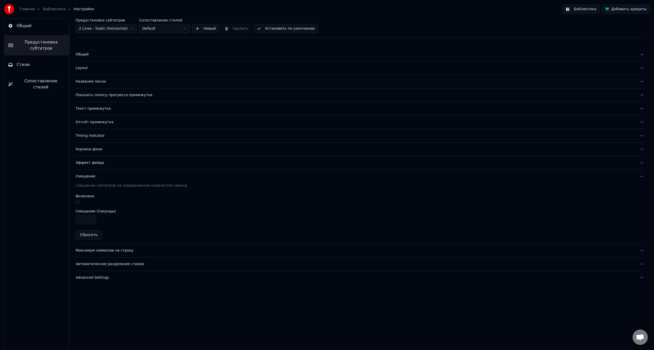
click at [93, 251] on div "Максимум символов на строку" at bounding box center [356, 250] width 560 height 5
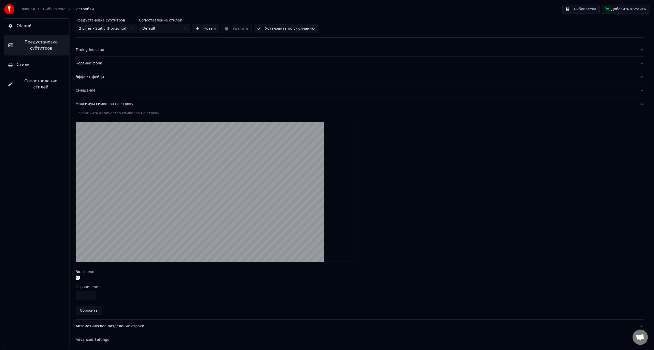
scroll to position [86, 0]
click at [91, 293] on input "**" at bounding box center [86, 294] width 20 height 9
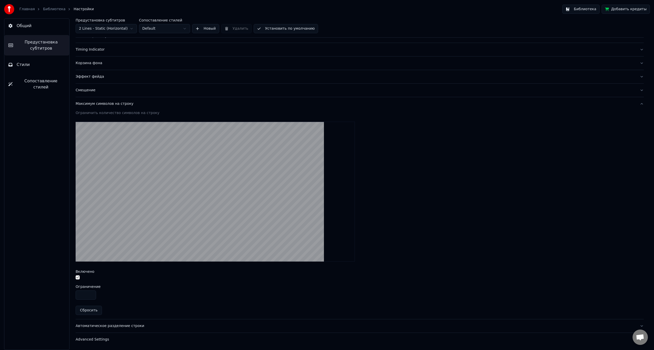
type input "**"
click at [91, 293] on input "**" at bounding box center [86, 294] width 20 height 9
click at [124, 324] on div "Автоматическое разделение строки" at bounding box center [356, 325] width 560 height 5
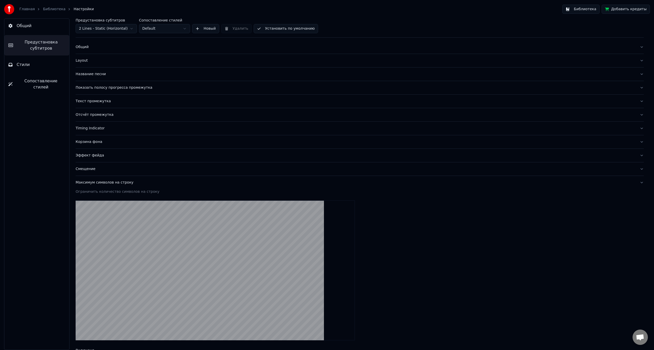
scroll to position [0, 0]
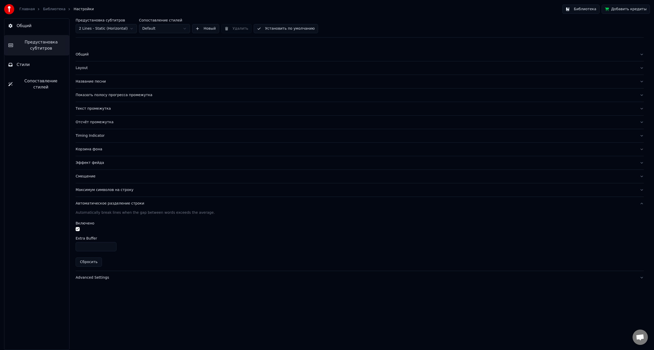
click at [111, 245] on input "*" at bounding box center [96, 246] width 41 height 9
click at [112, 247] on input "*" at bounding box center [96, 246] width 41 height 9
click at [112, 246] on input "*" at bounding box center [96, 246] width 41 height 9
click at [112, 245] on input "*" at bounding box center [96, 246] width 41 height 9
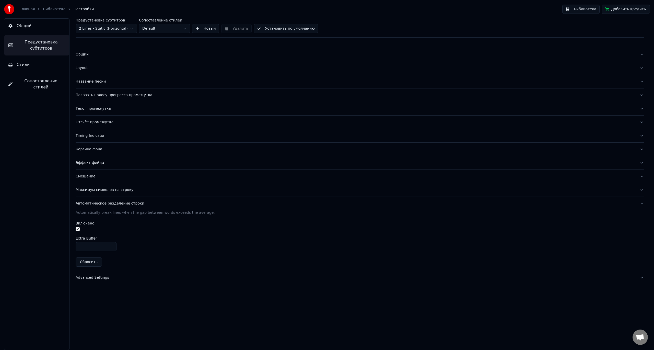
type input "***"
click at [150, 249] on div "***" at bounding box center [360, 246] width 568 height 9
click at [96, 279] on div "Advanced Settings" at bounding box center [356, 277] width 560 height 5
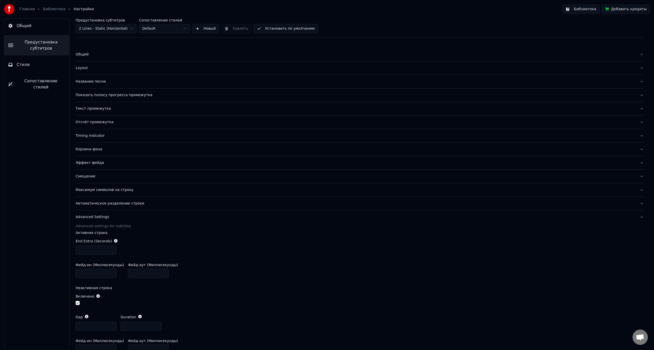
click at [40, 81] on span "Сопоставление стилей" at bounding box center [41, 84] width 49 height 12
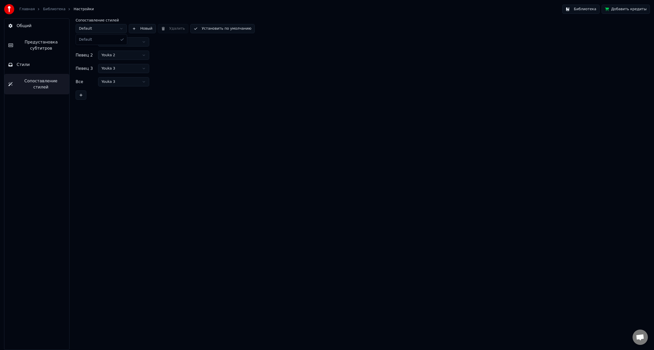
click at [115, 26] on html "Главная Библиотека Настройки Библиотека Добавить кредиты Общий Предустановка су…" at bounding box center [327, 175] width 654 height 350
click at [43, 63] on button "Стили" at bounding box center [36, 64] width 65 height 14
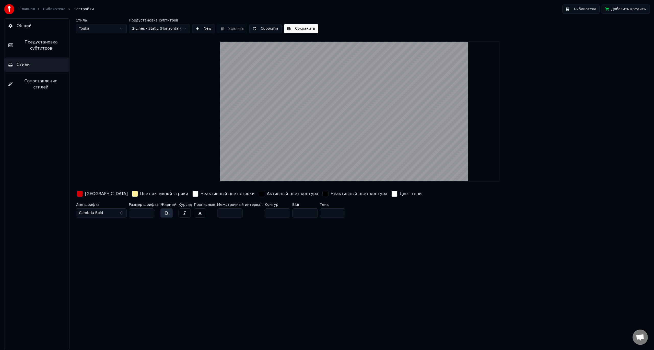
click at [131, 193] on div "Цвет активной строки" at bounding box center [160, 194] width 58 height 8
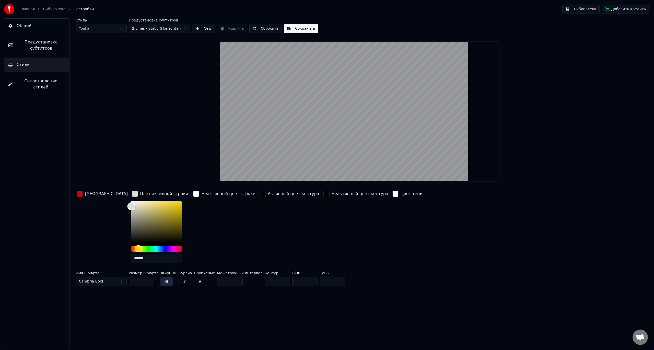
drag, startPoint x: 130, startPoint y: 203, endPoint x: 113, endPoint y: 206, distance: 16.6
click at [131, 206] on div "Color" at bounding box center [156, 221] width 51 height 42
type input "*******"
drag, startPoint x: 113, startPoint y: 205, endPoint x: 109, endPoint y: 192, distance: 13.3
click at [110, 193] on div "Цвет заливки Цвет активной строки ******* Неактивный цвет строки Активный цвет …" at bounding box center [305, 228] width 458 height 77
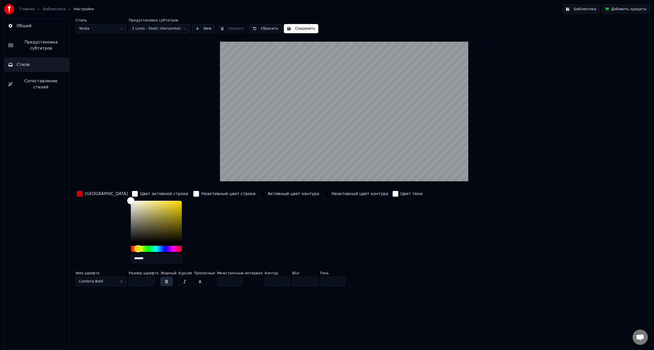
click at [192, 194] on div "Неактивный цвет строки" at bounding box center [224, 194] width 64 height 8
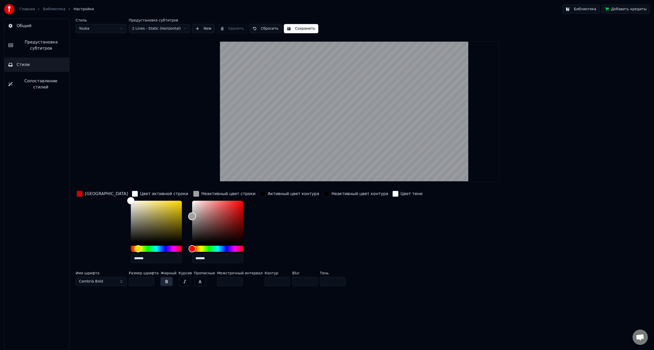
drag, startPoint x: 175, startPoint y: 203, endPoint x: 169, endPoint y: 215, distance: 13.5
click at [169, 215] on div "Цвет заливки Цвет активной строки ******* Неактивный цвет строки ******* Активн…" at bounding box center [305, 228] width 458 height 77
drag, startPoint x: 175, startPoint y: 214, endPoint x: 184, endPoint y: 211, distance: 9.4
click at [197, 211] on div "Color" at bounding box center [201, 212] width 8 height 8
click at [192, 249] on div "Hue" at bounding box center [217, 248] width 51 height 6
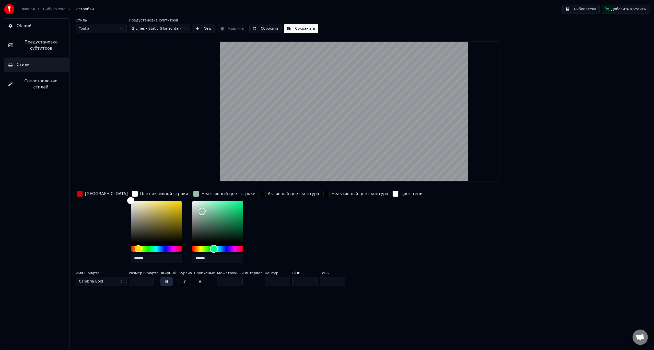
drag, startPoint x: 182, startPoint y: 249, endPoint x: 196, endPoint y: 249, distance: 14.0
click at [210, 249] on div "Hue" at bounding box center [214, 248] width 8 height 8
drag, startPoint x: 181, startPoint y: 215, endPoint x: 170, endPoint y: 212, distance: 11.6
click at [192, 212] on div "Color" at bounding box center [217, 221] width 51 height 42
type input "*******"
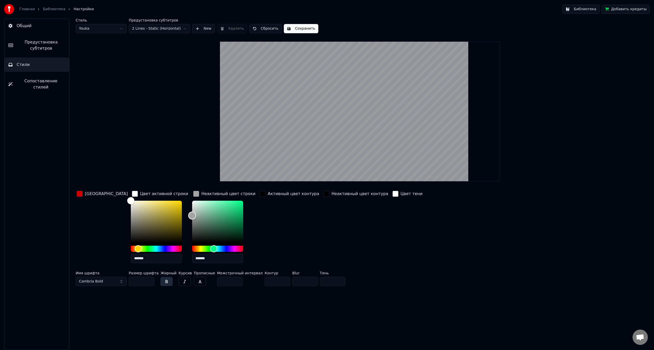
click at [188, 215] on div "Color" at bounding box center [192, 215] width 8 height 8
click at [22, 25] on span "Общий" at bounding box center [24, 26] width 15 height 6
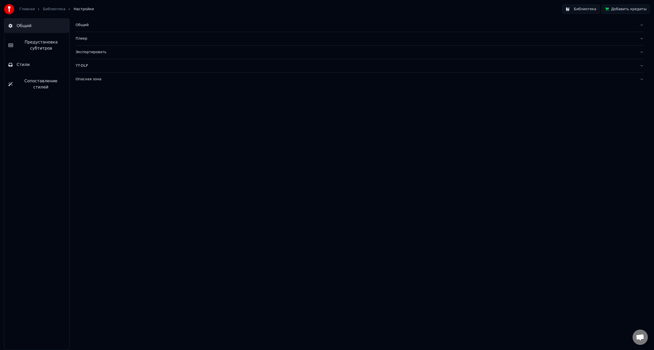
click at [84, 39] on div "Плеер" at bounding box center [356, 38] width 560 height 5
click at [84, 26] on div "Общий" at bounding box center [356, 24] width 560 height 5
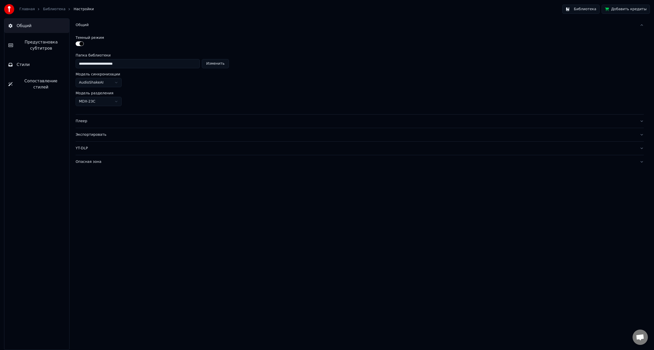
click at [46, 8] on link "Библиотека" at bounding box center [54, 9] width 22 height 5
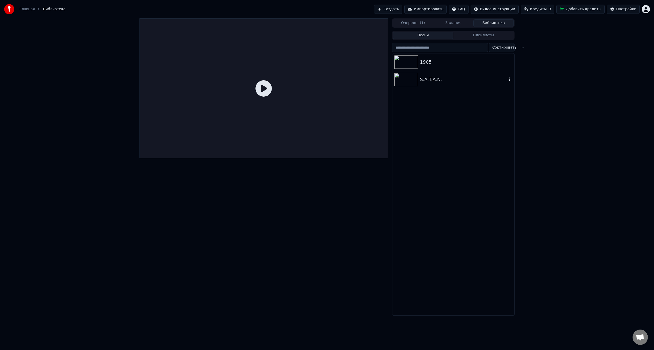
click at [429, 81] on div "S.A.T.A.N." at bounding box center [463, 79] width 87 height 7
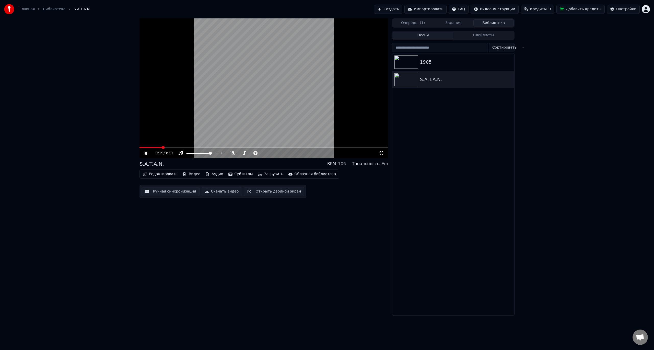
click at [161, 147] on span at bounding box center [263, 147] width 249 height 1
click at [157, 147] on span at bounding box center [158, 147] width 3 height 3
click at [622, 7] on div "Настройки" at bounding box center [626, 9] width 20 height 5
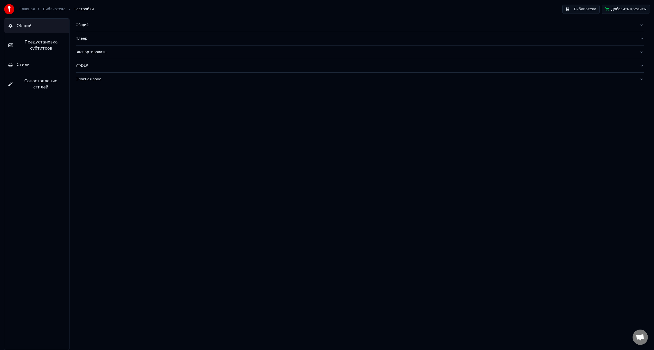
click at [45, 51] on span "Предустановка субтитров" at bounding box center [41, 45] width 48 height 12
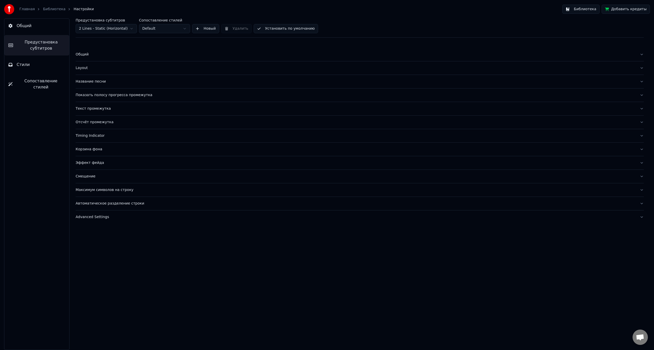
click at [96, 82] on div "Название песни" at bounding box center [356, 81] width 560 height 5
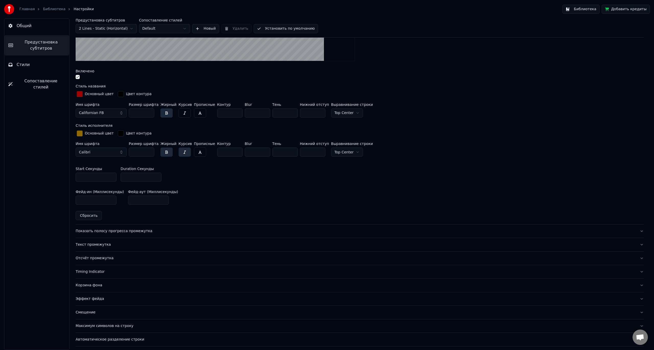
scroll to position [179, 0]
click at [110, 233] on button "Показать полосу прогресса промежутка" at bounding box center [360, 230] width 568 height 13
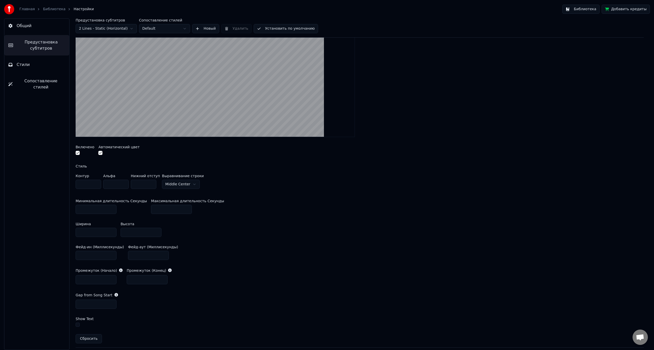
scroll to position [128, 0]
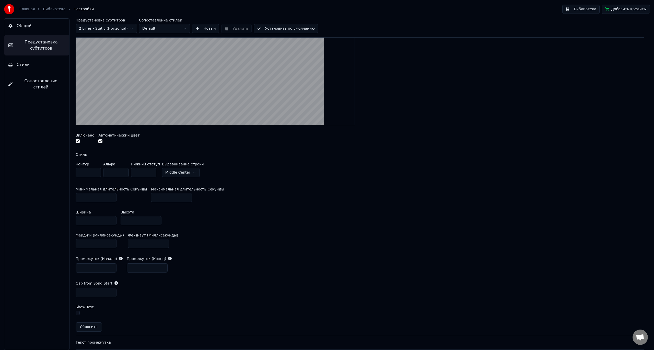
click at [100, 140] on button "button" at bounding box center [100, 141] width 4 height 4
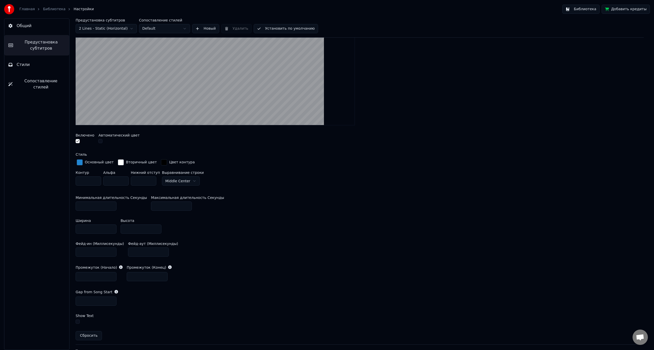
click at [85, 162] on div "Основный цвет" at bounding box center [99, 162] width 29 height 5
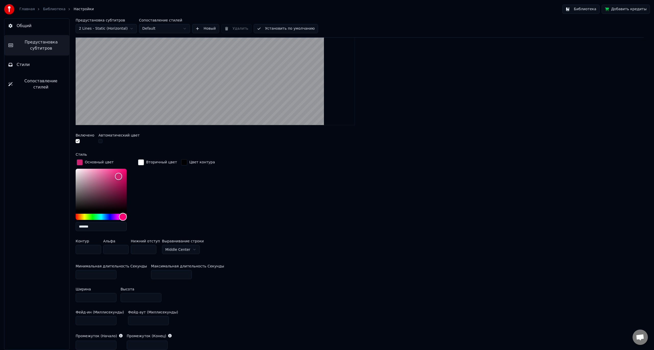
type input "*******"
drag, startPoint x: 123, startPoint y: 216, endPoint x: 143, endPoint y: 218, distance: 20.3
click at [144, 220] on div "Основный цвет ******* Вторичный цвет Цвет контура" at bounding box center [360, 196] width 568 height 77
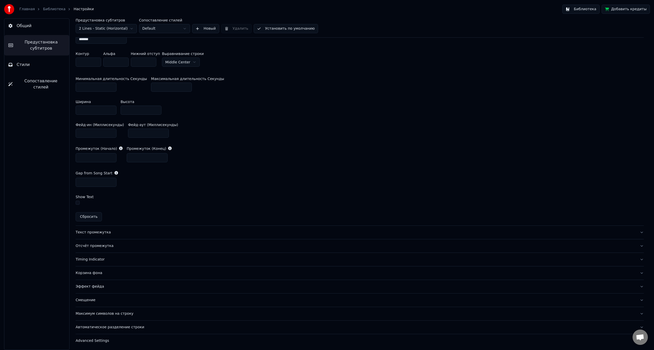
scroll to position [316, 0]
click at [125, 310] on div "Максимум символов на строку" at bounding box center [356, 312] width 560 height 5
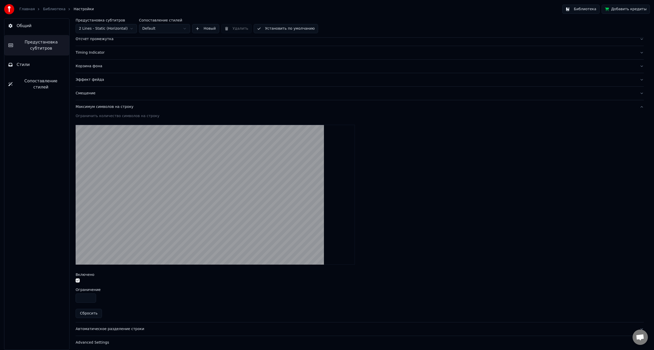
scroll to position [83, 0]
drag, startPoint x: 87, startPoint y: 299, endPoint x: 75, endPoint y: 299, distance: 12.5
click at [75, 299] on div "Предустановка субтитров 2 Lines - Static (Horizontal) Сопоставление стилей Defa…" at bounding box center [359, 183] width 588 height 331
type input "**"
click at [121, 290] on div "Ограничение" at bounding box center [360, 290] width 568 height 4
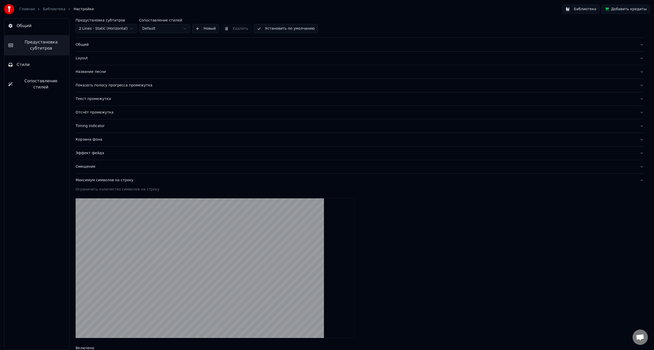
scroll to position [9, 0]
click at [109, 112] on div "Отсчёт промежутка" at bounding box center [356, 112] width 560 height 5
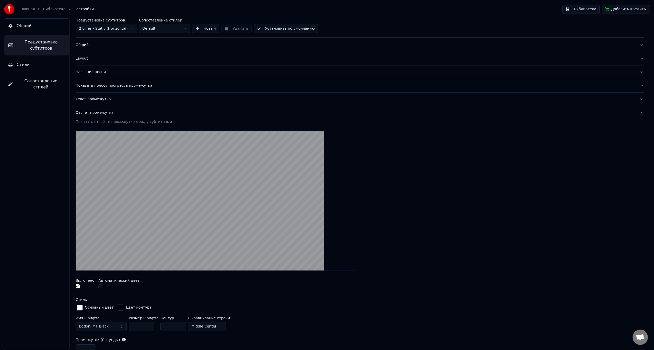
click at [80, 287] on div at bounding box center [85, 286] width 19 height 5
click at [79, 286] on button "button" at bounding box center [78, 286] width 4 height 4
click at [492, 135] on div at bounding box center [360, 200] width 568 height 148
click at [37, 25] on button "Общий" at bounding box center [36, 26] width 65 height 14
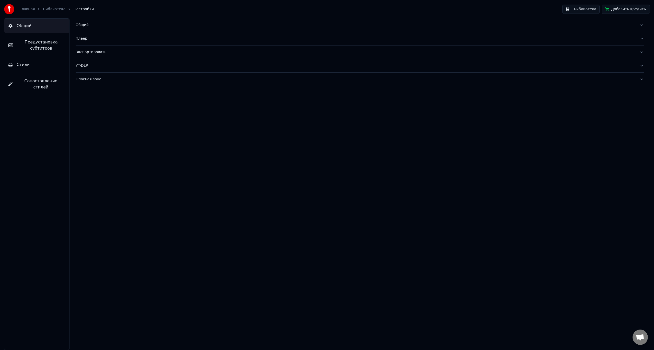
click at [52, 8] on link "Библиотека" at bounding box center [54, 9] width 22 height 5
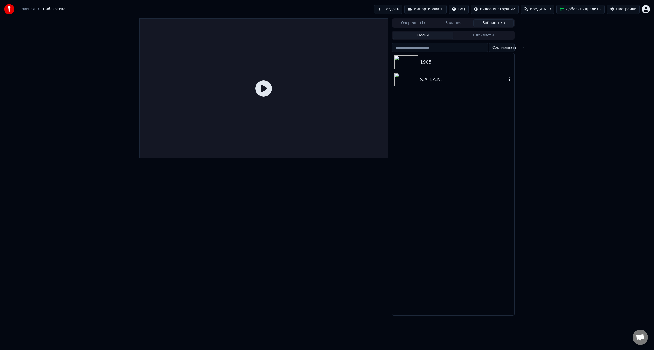
click at [421, 84] on div "S.A.T.A.N." at bounding box center [453, 79] width 122 height 17
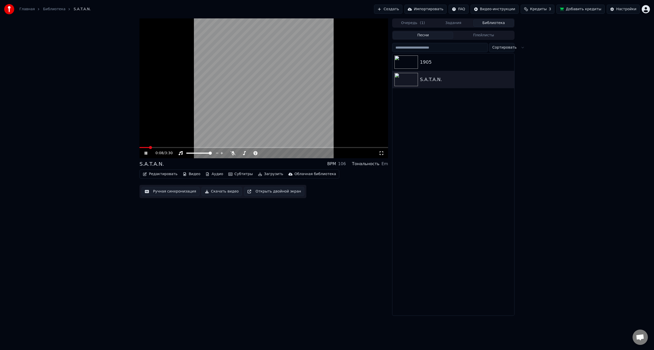
click at [162, 148] on span at bounding box center [263, 147] width 249 height 1
click at [158, 172] on button "Редактировать" at bounding box center [160, 173] width 39 height 7
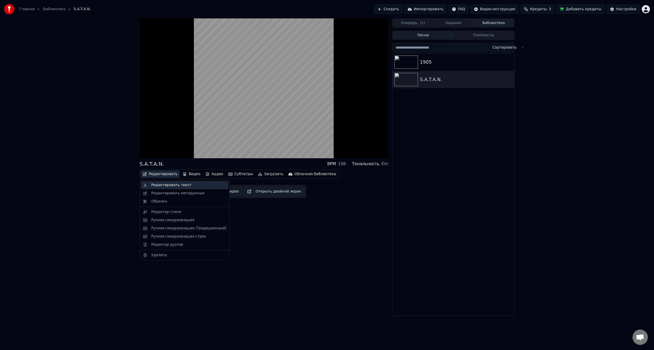
click at [166, 184] on div "Редактировать текст" at bounding box center [171, 184] width 40 height 5
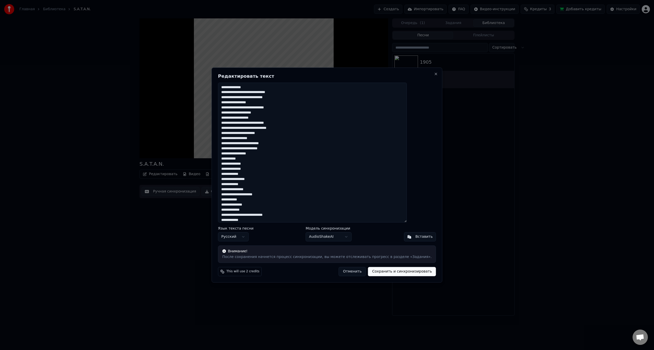
click at [236, 160] on textarea at bounding box center [312, 152] width 189 height 140
click at [237, 163] on textarea at bounding box center [312, 152] width 189 height 140
click at [237, 170] on textarea at bounding box center [312, 152] width 189 height 140
click at [236, 212] on textarea at bounding box center [312, 152] width 189 height 140
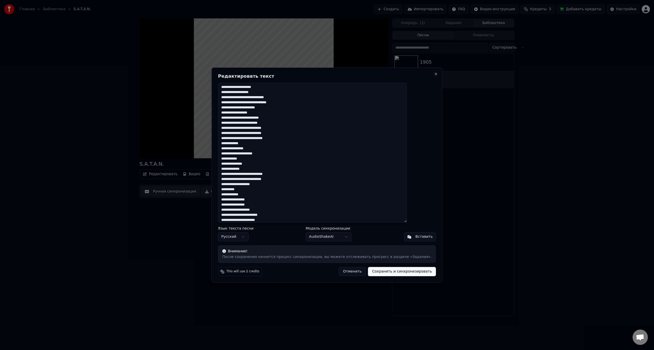
click at [236, 195] on textarea at bounding box center [312, 152] width 189 height 140
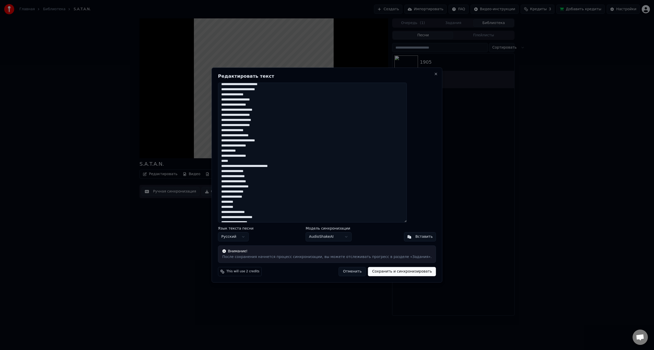
scroll to position [153, 0]
click at [236, 173] on textarea at bounding box center [312, 152] width 189 height 140
click at [236, 164] on textarea at bounding box center [312, 152] width 189 height 140
type textarea "**********"
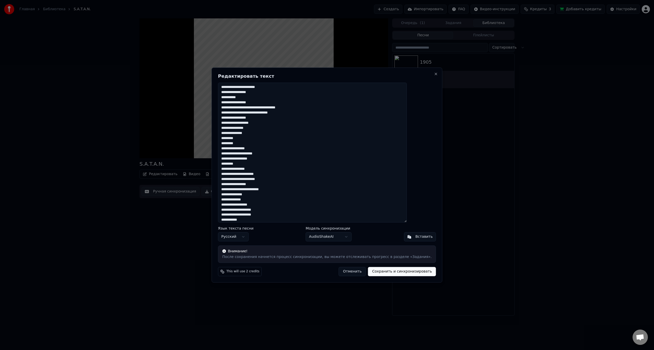
click at [387, 273] on button "Сохранить и синхронизировать" at bounding box center [402, 271] width 68 height 9
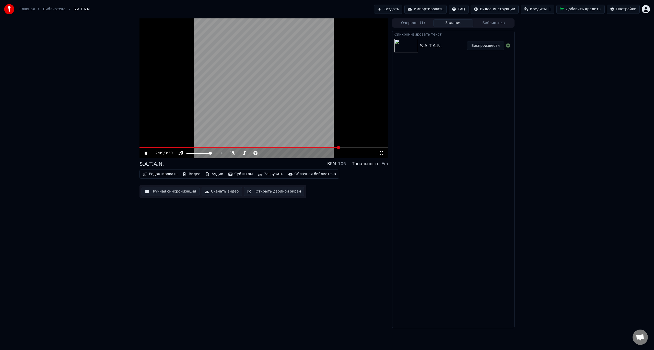
click at [477, 46] on button "Воспроизвести" at bounding box center [485, 45] width 37 height 9
click at [157, 148] on span at bounding box center [263, 147] width 249 height 1
click at [172, 148] on span at bounding box center [263, 147] width 249 height 1
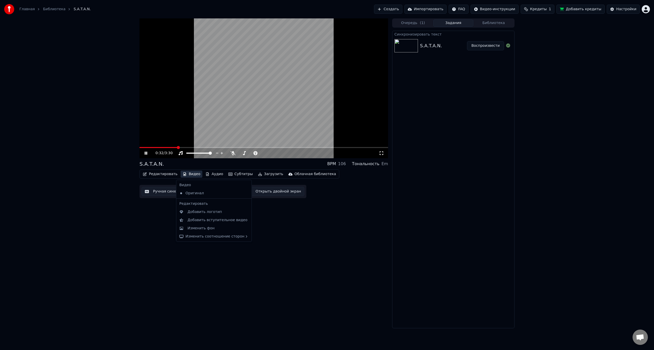
click at [188, 173] on button "Видео" at bounding box center [192, 173] width 22 height 7
click at [199, 229] on div "Изменить фон" at bounding box center [200, 228] width 27 height 5
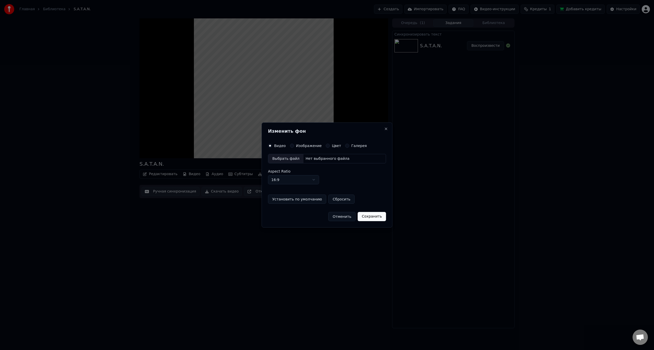
click at [351, 144] on label "Галерея" at bounding box center [359, 146] width 16 height 4
click at [347, 144] on button "Галерея" at bounding box center [347, 146] width 4 height 4
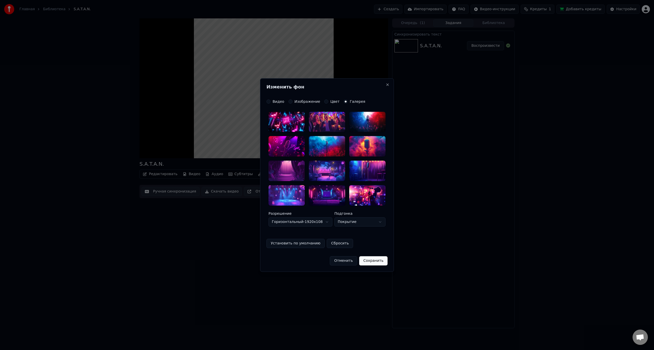
click at [293, 171] on div at bounding box center [286, 171] width 36 height 20
click at [372, 261] on button "Сохранить" at bounding box center [373, 260] width 28 height 9
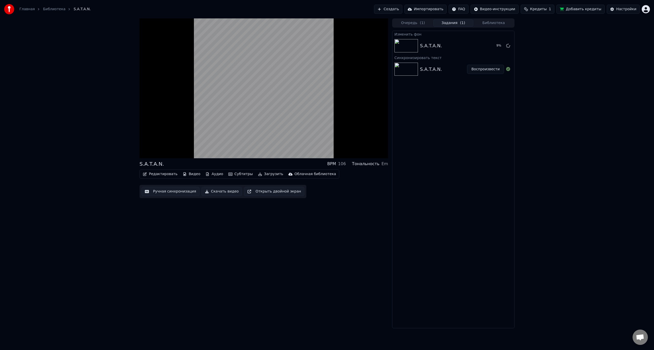
click at [228, 172] on button "Субтитры" at bounding box center [240, 173] width 29 height 7
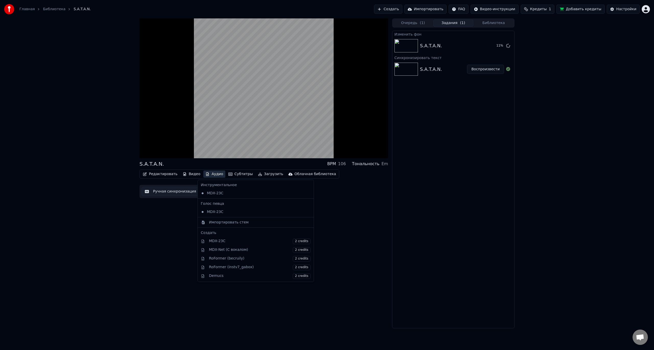
click at [214, 174] on button "Аудио" at bounding box center [214, 173] width 22 height 7
click at [206, 174] on button "Аудио" at bounding box center [214, 173] width 22 height 7
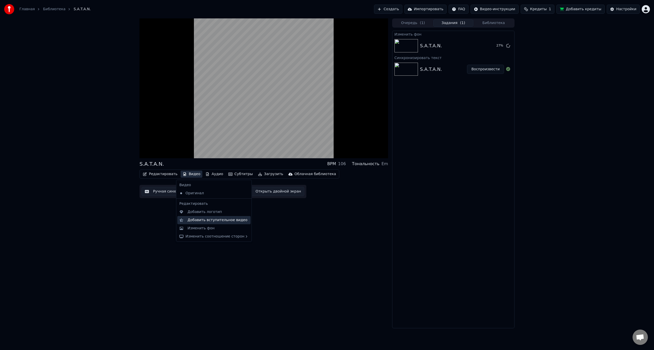
click at [217, 221] on div "Добавить вступительное видео" at bounding box center [217, 219] width 60 height 5
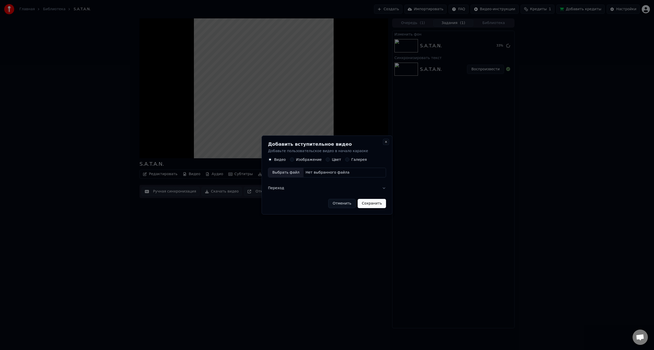
click at [386, 142] on button "Close" at bounding box center [386, 142] width 4 height 4
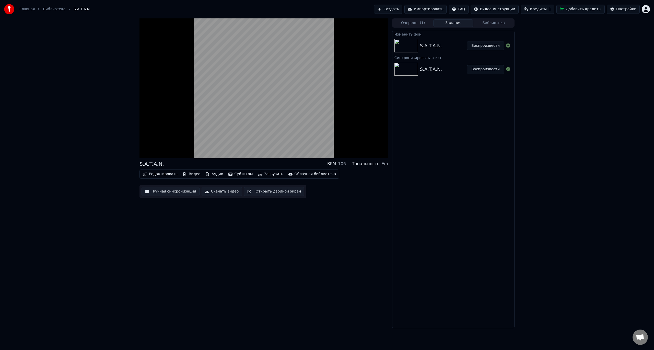
click at [482, 47] on button "Воспроизвести" at bounding box center [485, 45] width 37 height 9
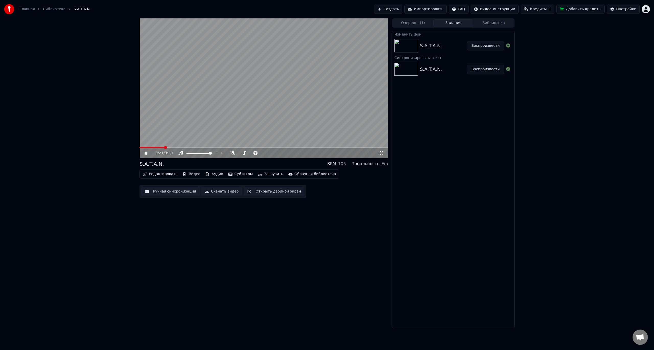
click at [164, 148] on span at bounding box center [263, 147] width 249 height 1
click at [169, 147] on span at bounding box center [153, 147] width 29 height 1
click at [145, 155] on icon at bounding box center [150, 153] width 12 height 4
click at [183, 173] on icon "button" at bounding box center [184, 174] width 3 height 4
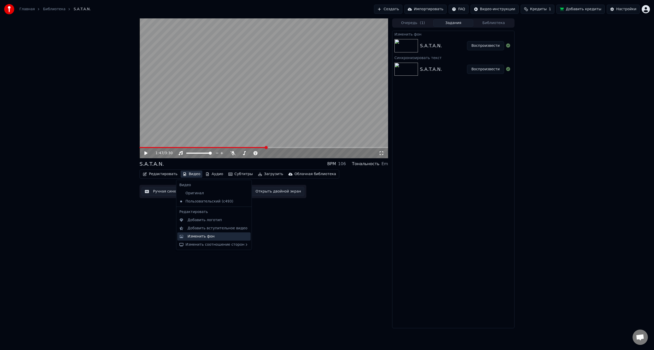
click at [214, 238] on div "Изменить фон" at bounding box center [217, 236] width 61 height 5
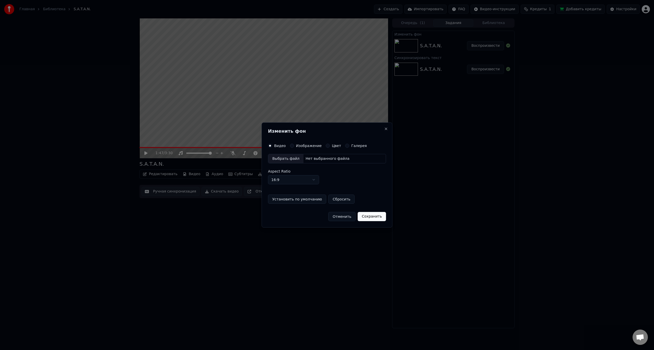
click at [319, 158] on div "Нет выбранного файла" at bounding box center [327, 158] width 48 height 5
click at [327, 147] on div "Цвет" at bounding box center [333, 146] width 15 height 4
click at [293, 146] on div "Изображение" at bounding box center [306, 146] width 32 height 4
click at [292, 146] on button "Изображение" at bounding box center [292, 146] width 4 height 4
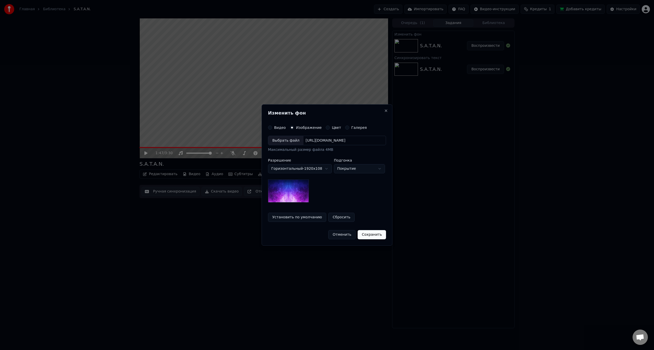
click at [303, 190] on img at bounding box center [288, 190] width 41 height 23
click at [347, 169] on body "Главная Библиотека S.A.T.A.N. Создать Импортировать FAQ Видео-инструкции Кредит…" at bounding box center [327, 175] width 654 height 350
select select "****"
click at [350, 170] on body "Главная Библиотека S.A.T.A.N. Создать Импортировать FAQ Видео-инструкции Кредит…" at bounding box center [327, 175] width 654 height 350
click at [341, 128] on body "Главная Библиотека S.A.T.A.N. Создать Импортировать FAQ Видео-инструкции Кредит…" at bounding box center [327, 175] width 654 height 350
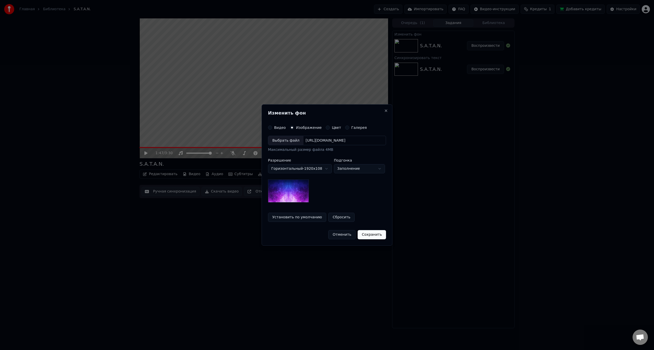
click at [345, 128] on button "Галерея" at bounding box center [347, 127] width 4 height 4
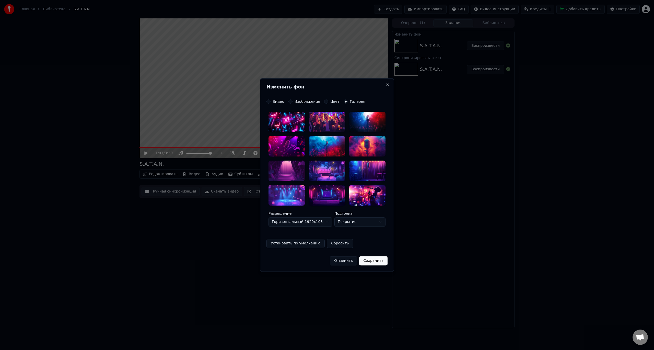
click at [291, 101] on div "Изображение" at bounding box center [304, 101] width 32 height 4
click at [290, 101] on button "Изображение" at bounding box center [290, 101] width 4 height 4
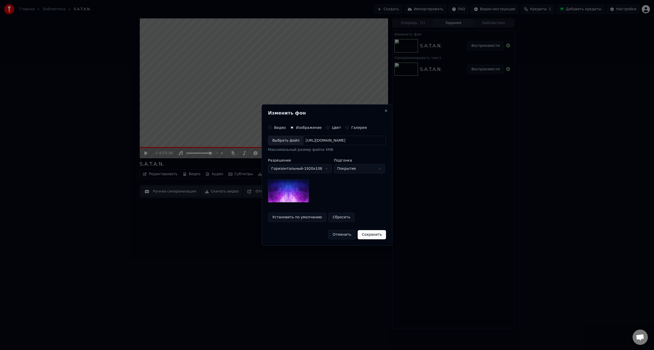
click at [329, 139] on div "[URL][DOMAIN_NAME]" at bounding box center [325, 140] width 44 height 5
click at [357, 169] on body "**********" at bounding box center [327, 175] width 654 height 350
click at [355, 172] on body "**********" at bounding box center [327, 175] width 654 height 350
click at [358, 172] on body "**********" at bounding box center [327, 175] width 654 height 350
select select "*****"
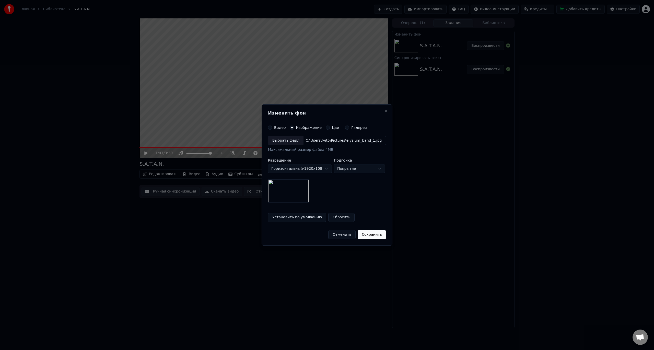
click at [372, 236] on button "Сохранить" at bounding box center [372, 234] width 28 height 9
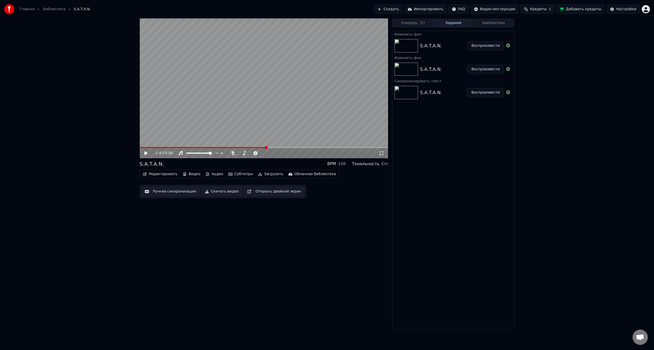
click at [482, 45] on button "Воспроизвести" at bounding box center [485, 45] width 37 height 9
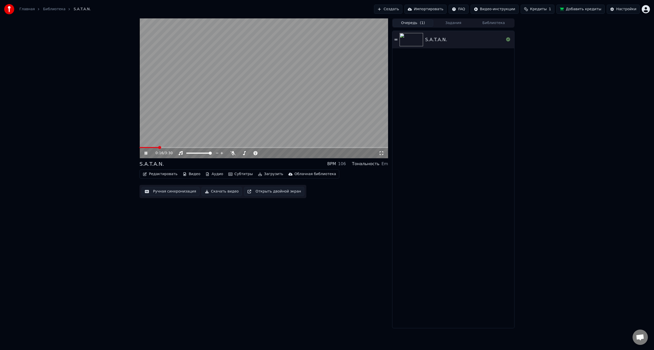
click at [415, 23] on button "Очередь ( 1 )" at bounding box center [413, 22] width 40 height 7
click at [439, 23] on button "Задания" at bounding box center [453, 22] width 40 height 7
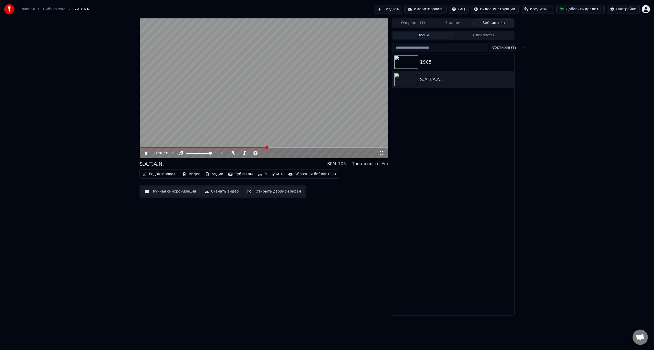
click at [496, 25] on button "Библиотека" at bounding box center [493, 22] width 40 height 7
